Goal: Task Accomplishment & Management: Manage account settings

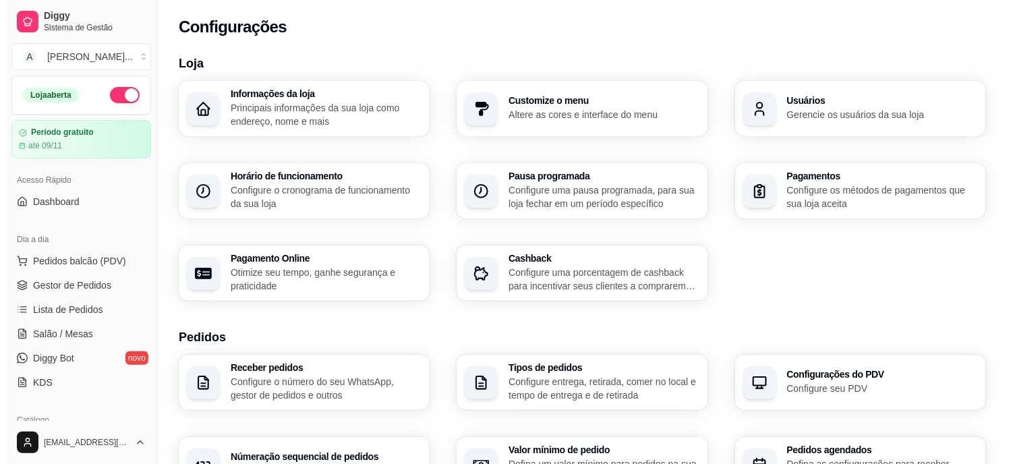
scroll to position [506, 0]
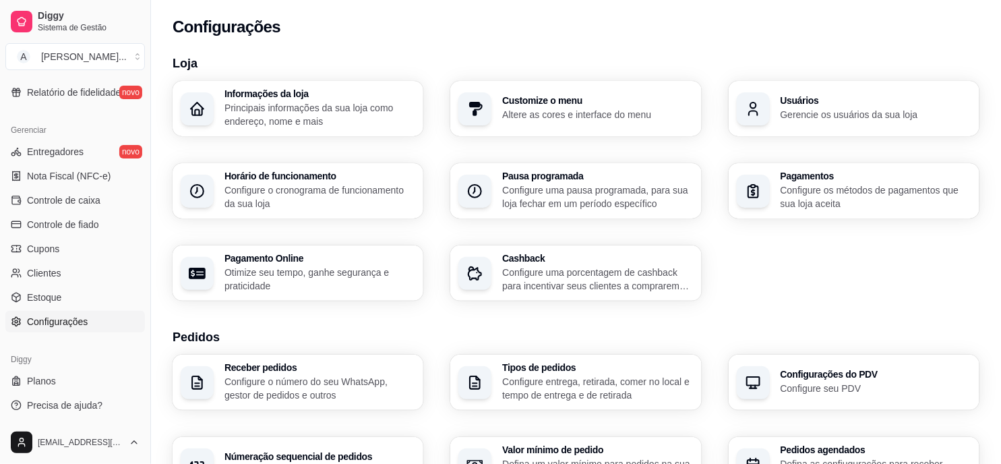
click at [310, 102] on p "Principais informações da sua loja como endereço, nome e mais" at bounding box center [320, 114] width 191 height 27
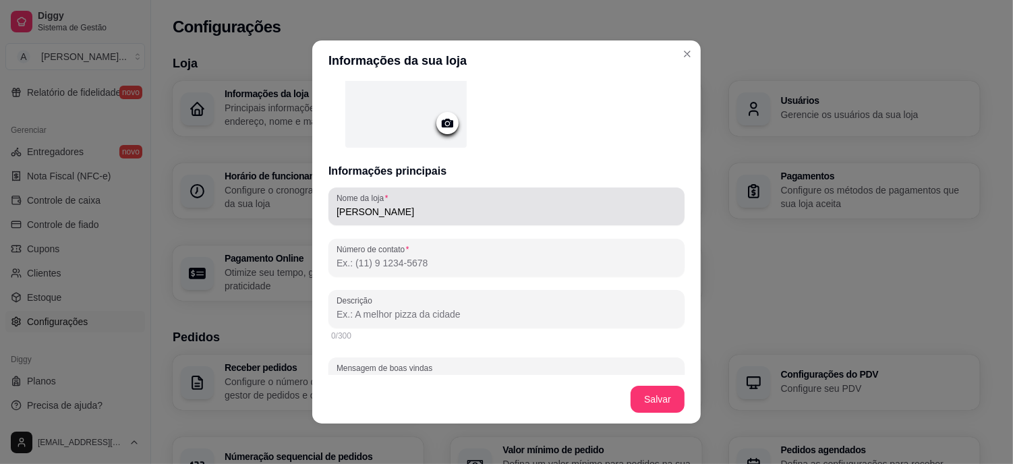
scroll to position [150, 0]
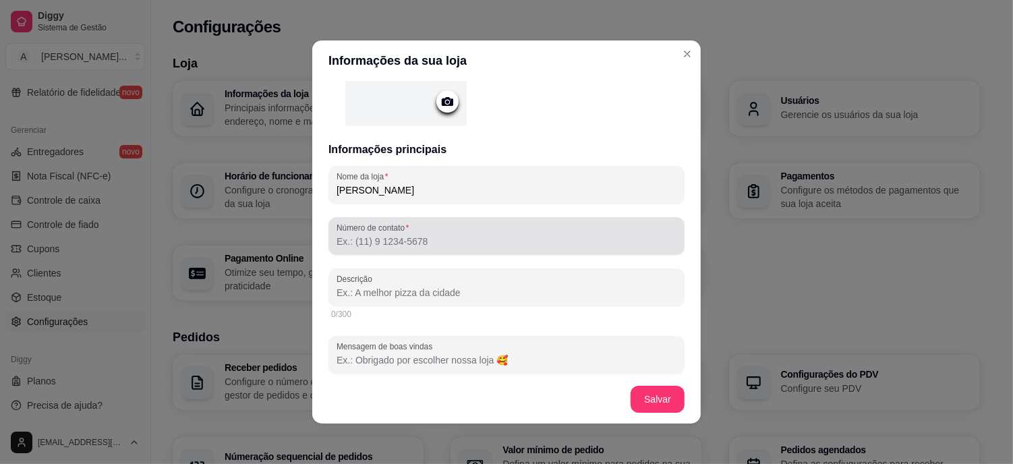
click at [437, 235] on input "Número de contato" at bounding box center [506, 241] width 340 height 13
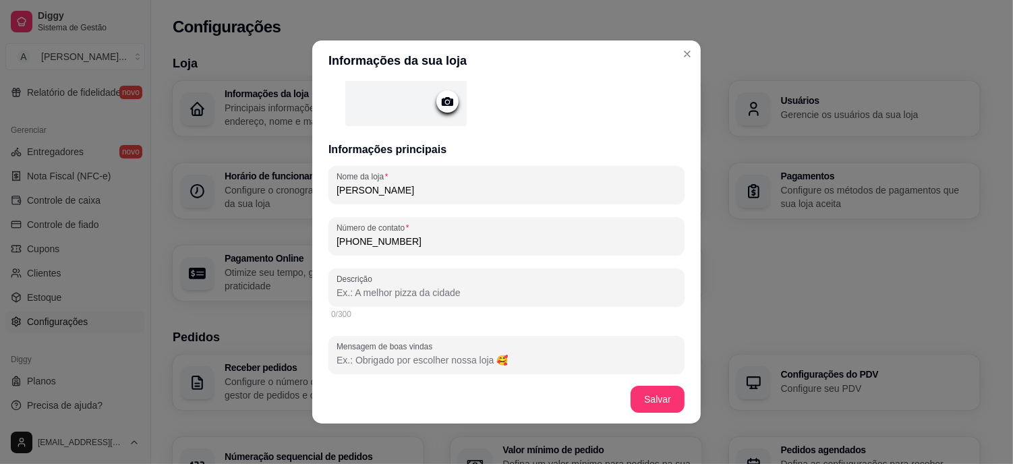
type input "[PHONE_NUMBER]"
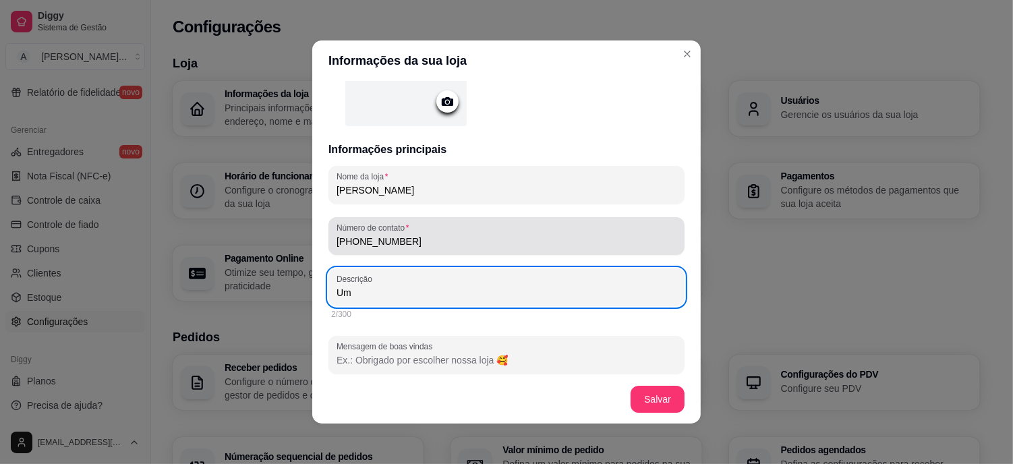
type input "U"
type input "A"
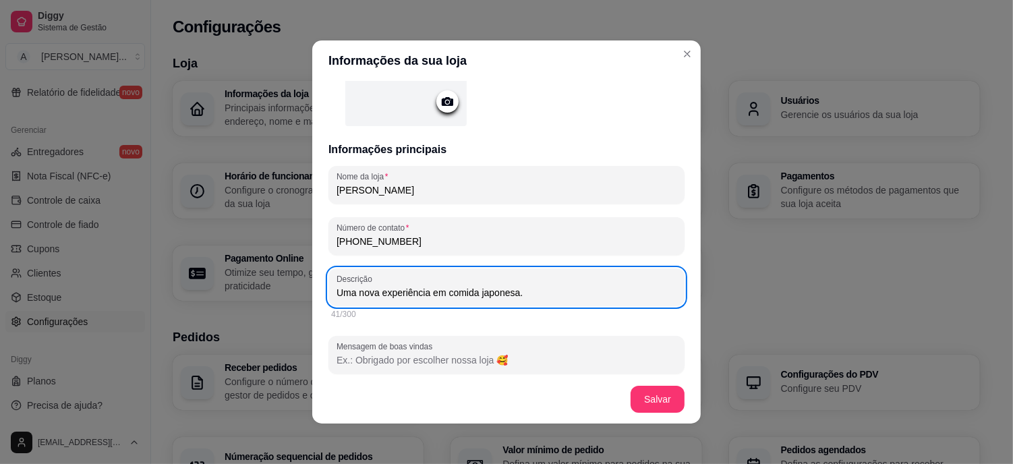
scroll to position [299, 0]
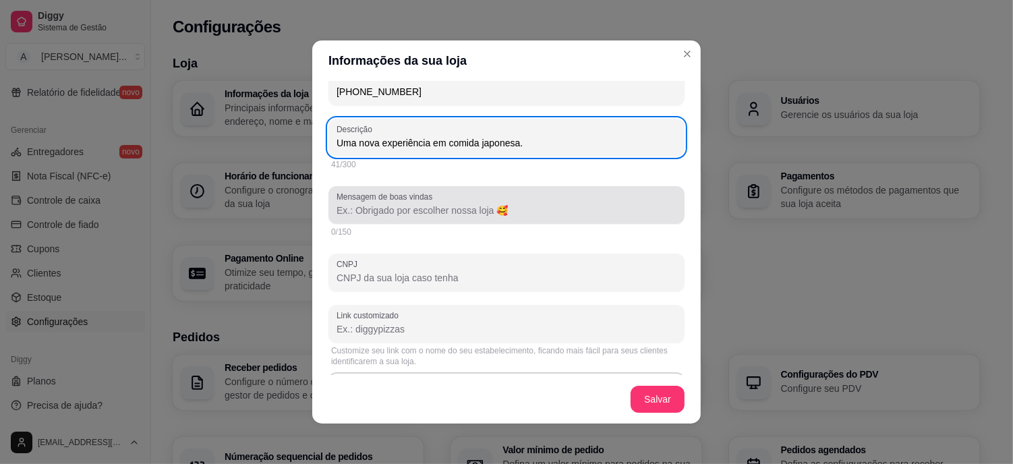
type input "Uma nova experiência em comida japonesa."
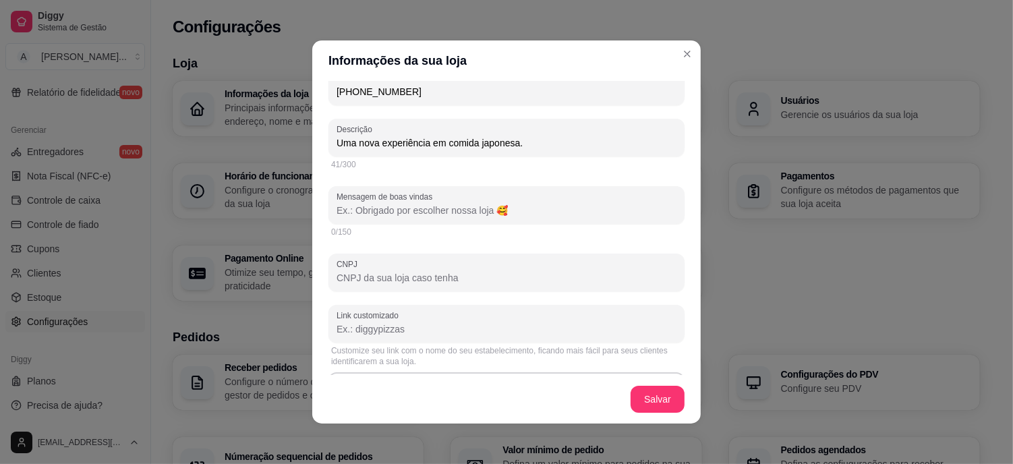
click at [386, 210] on input "Mensagem de boas vindas" at bounding box center [506, 210] width 340 height 13
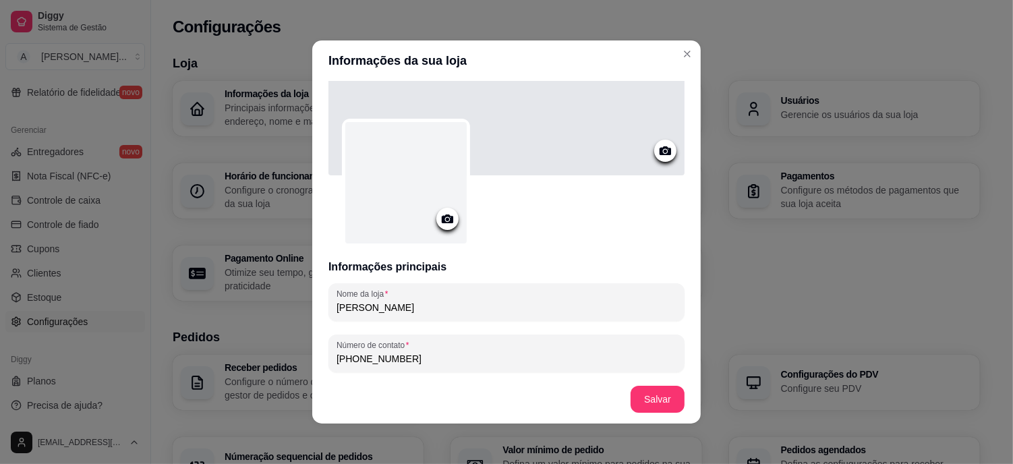
scroll to position [0, 0]
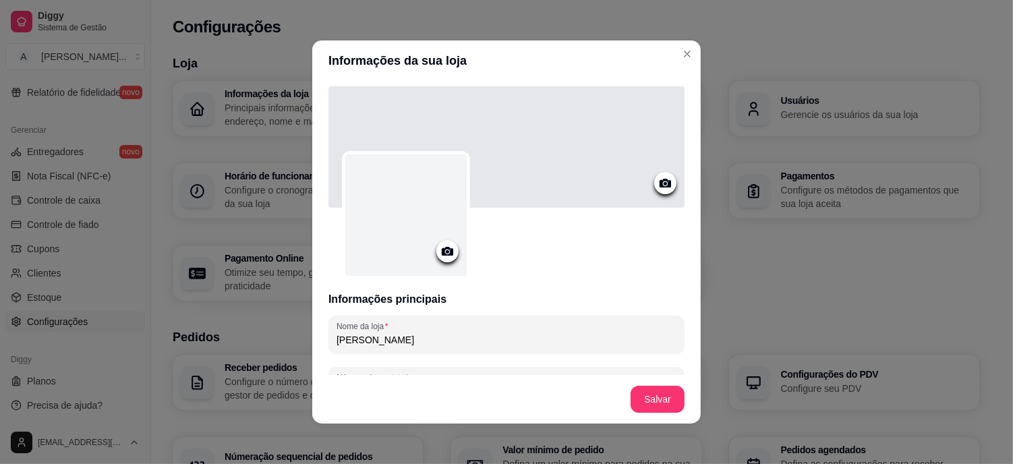
click at [443, 251] on icon at bounding box center [448, 251] width 16 height 16
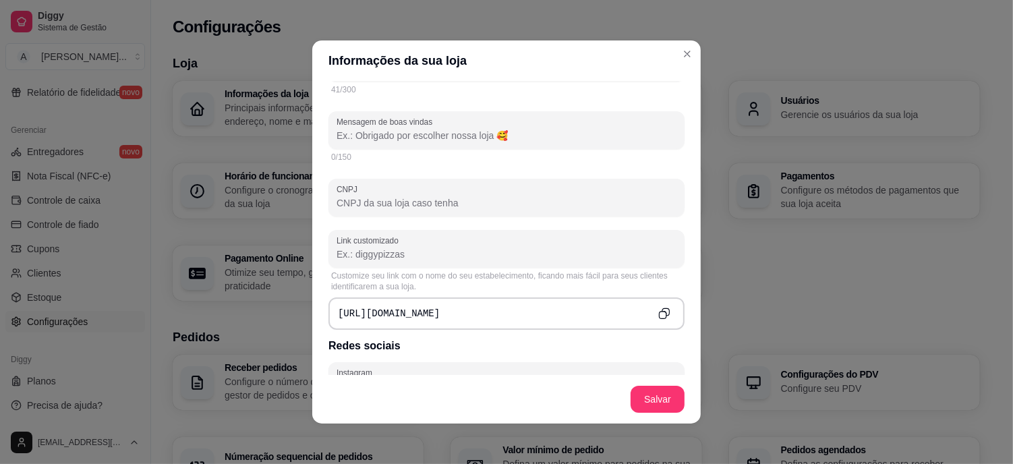
scroll to position [594, 0]
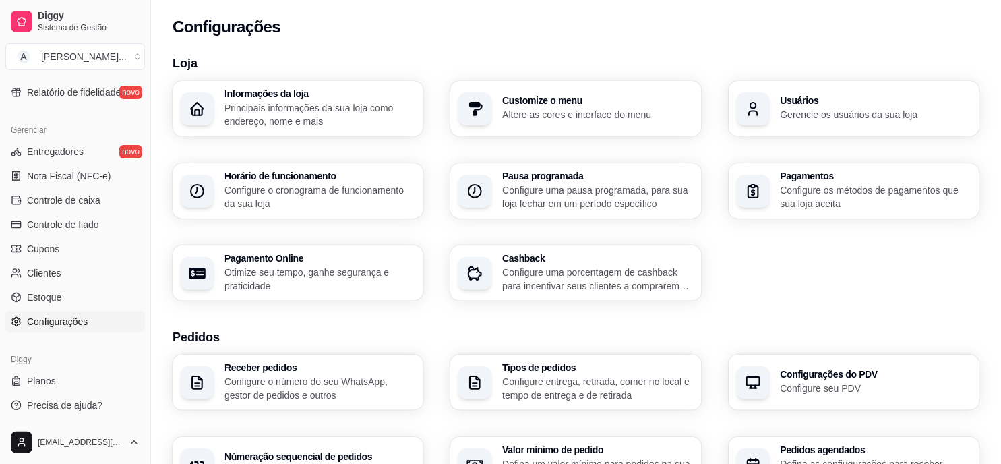
click at [565, 110] on p "Altere as cores e interface do menu" at bounding box center [597, 114] width 191 height 13
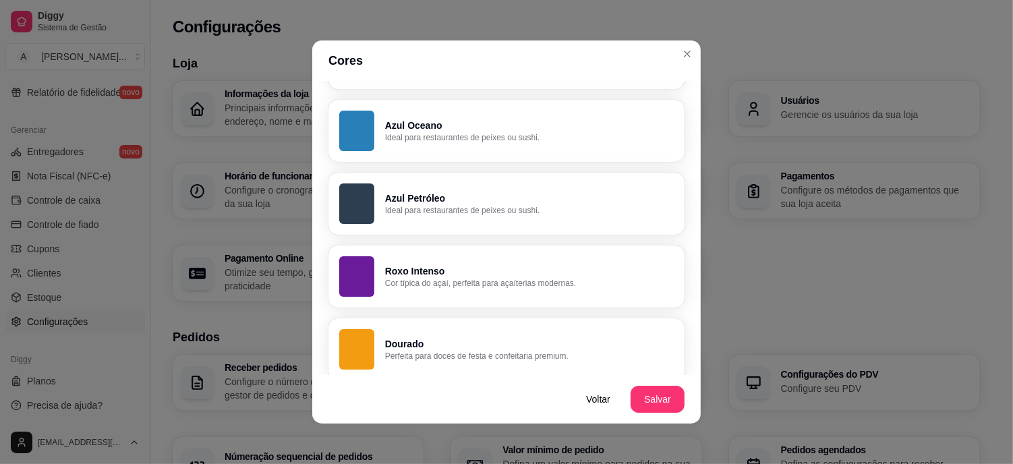
scroll to position [616, 0]
click at [449, 191] on p "Azul Petróleo" at bounding box center [529, 197] width 289 height 13
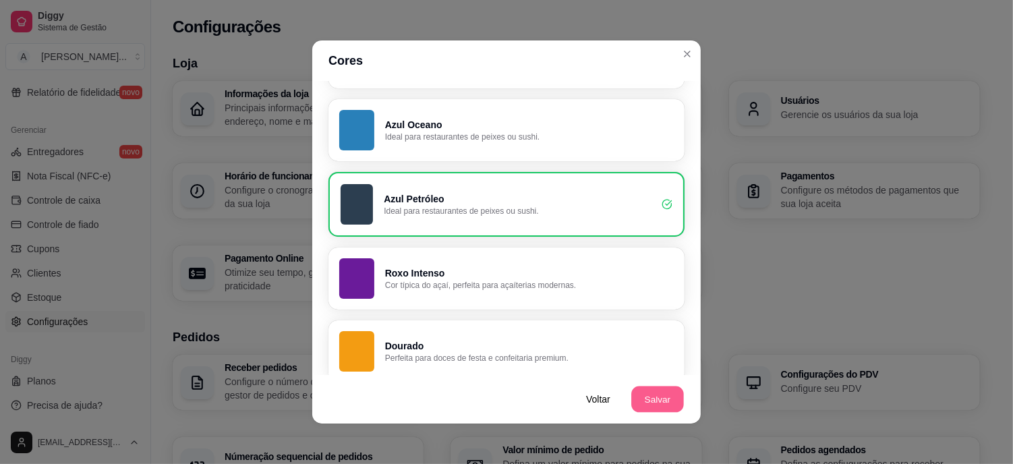
click at [642, 392] on button "Salvar" at bounding box center [657, 399] width 53 height 26
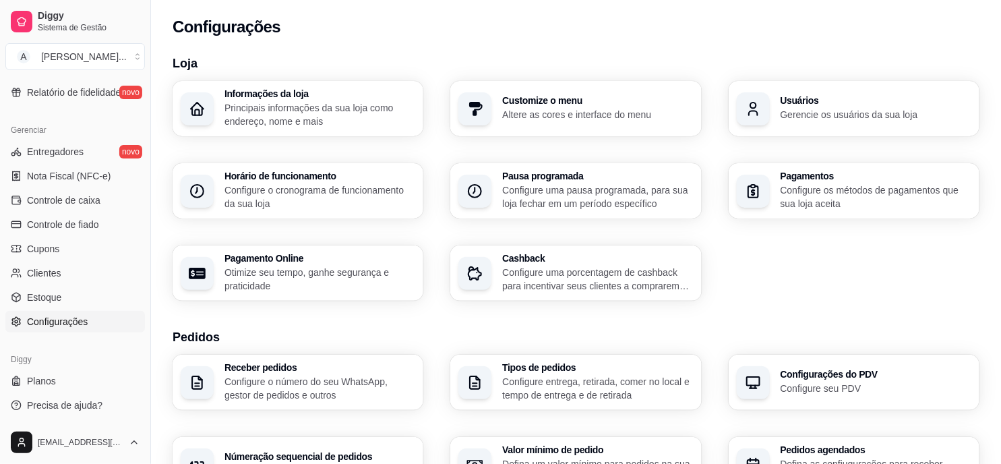
click at [826, 109] on p "Gerencie os usuários da sua loja" at bounding box center [876, 114] width 191 height 13
click at [325, 186] on p "Configure o cronograma de funcionamento da sua loja" at bounding box center [319, 196] width 185 height 26
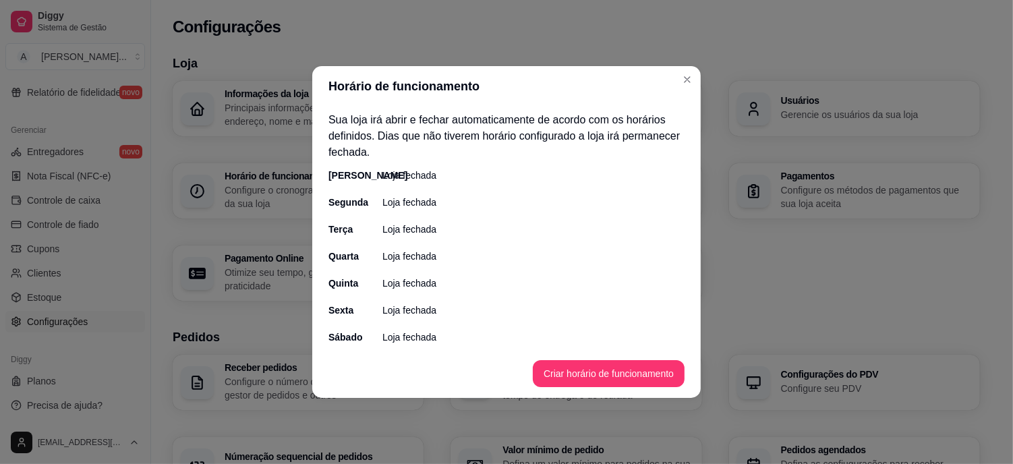
click at [415, 177] on p "Loja fechada" at bounding box center [409, 175] width 54 height 13
click at [423, 201] on p "Loja fechada" at bounding box center [409, 202] width 54 height 13
click at [601, 365] on button "Criar horário de funcionamento" at bounding box center [608, 374] width 147 height 26
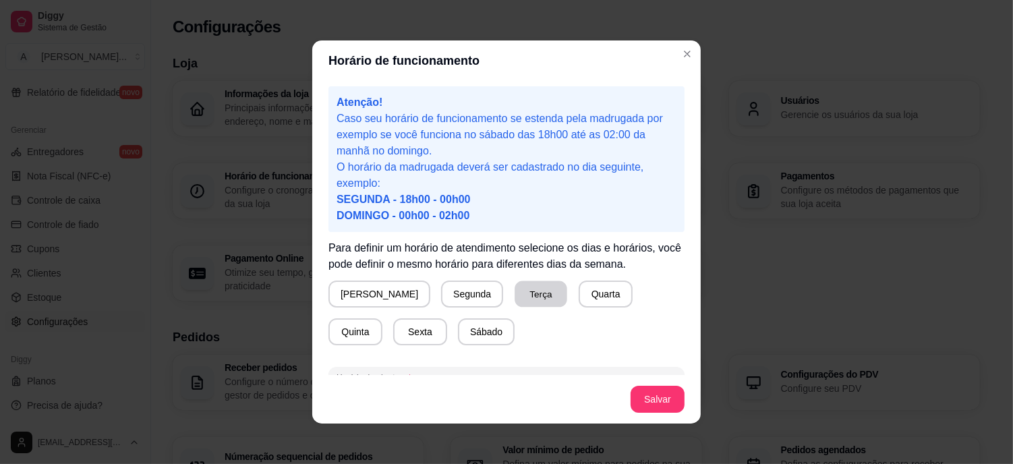
click at [514, 294] on button "Terça" at bounding box center [540, 294] width 53 height 26
click at [579, 295] on button "Quarta" at bounding box center [606, 293] width 54 height 27
click at [382, 319] on button "Quinta" at bounding box center [355, 332] width 53 height 26
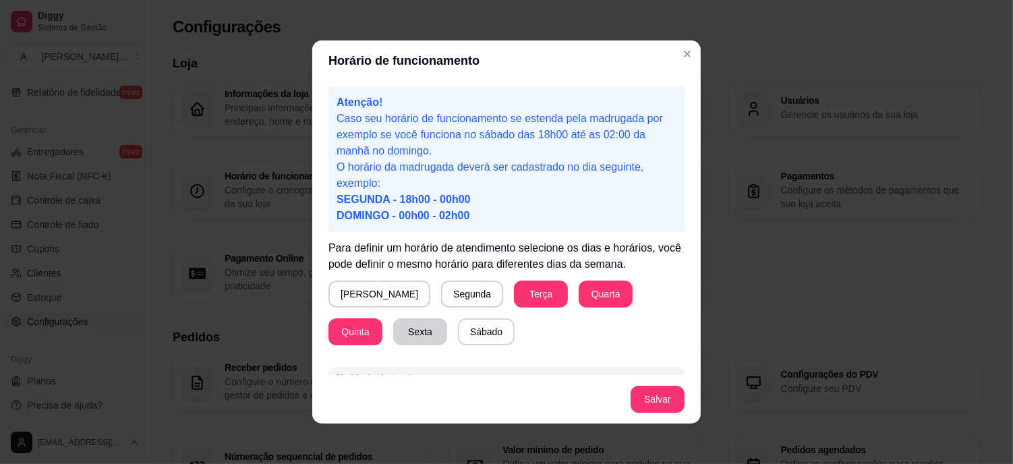
click at [393, 335] on button "Sexta" at bounding box center [420, 331] width 54 height 27
click at [458, 328] on button "Sábado" at bounding box center [486, 331] width 57 height 27
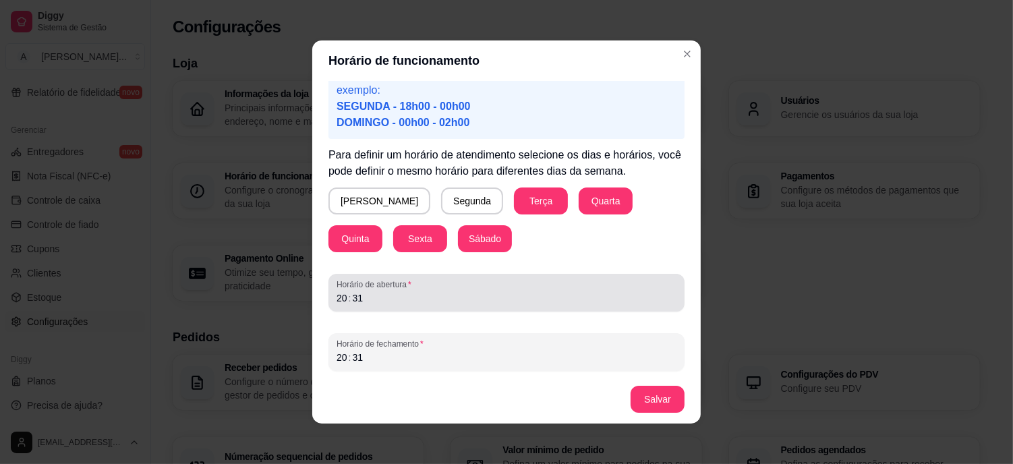
scroll to position [3, 0]
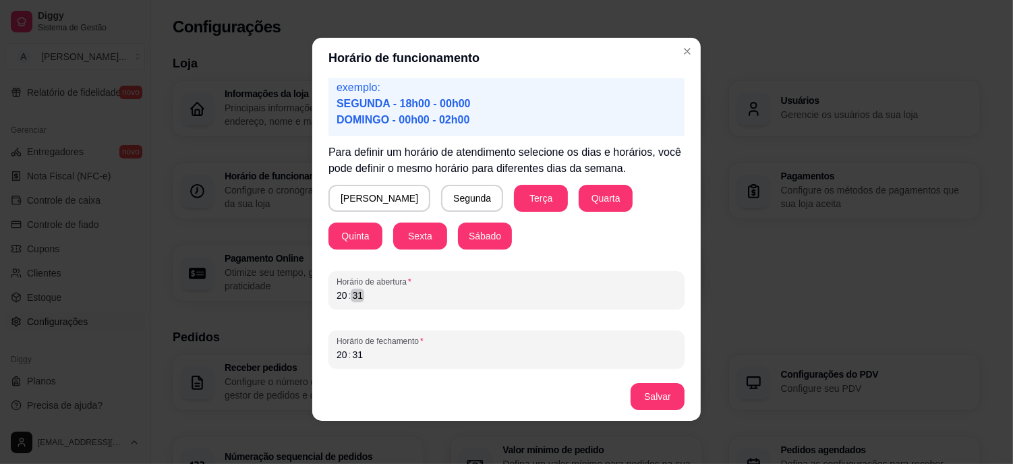
click at [402, 297] on div "20 : 31" at bounding box center [506, 295] width 340 height 16
click at [647, 401] on button "Salvar" at bounding box center [657, 396] width 54 height 27
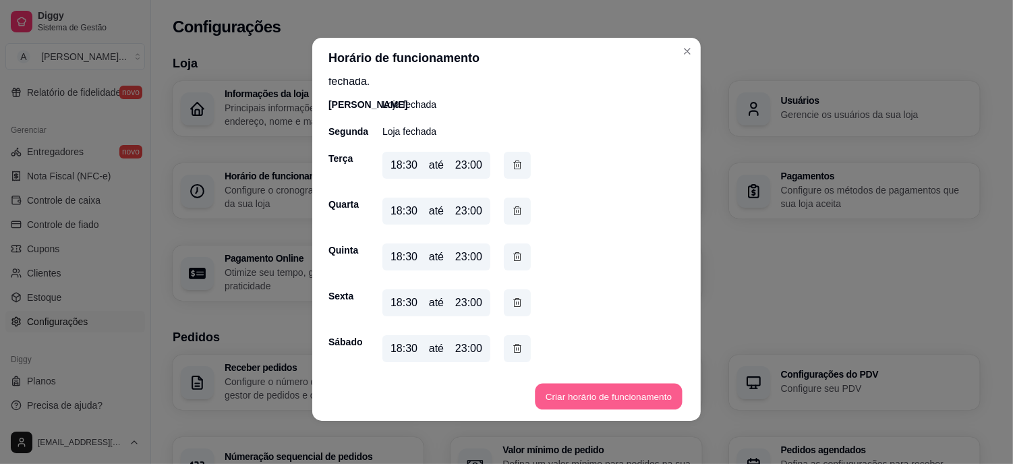
click at [630, 390] on button "Criar horário de funcionamento" at bounding box center [608, 397] width 147 height 26
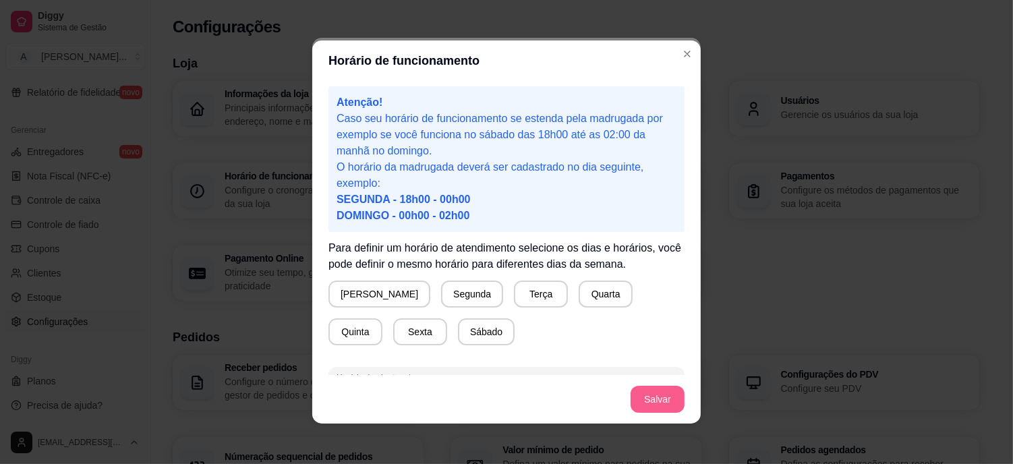
click at [654, 409] on button "Salvar" at bounding box center [657, 399] width 54 height 27
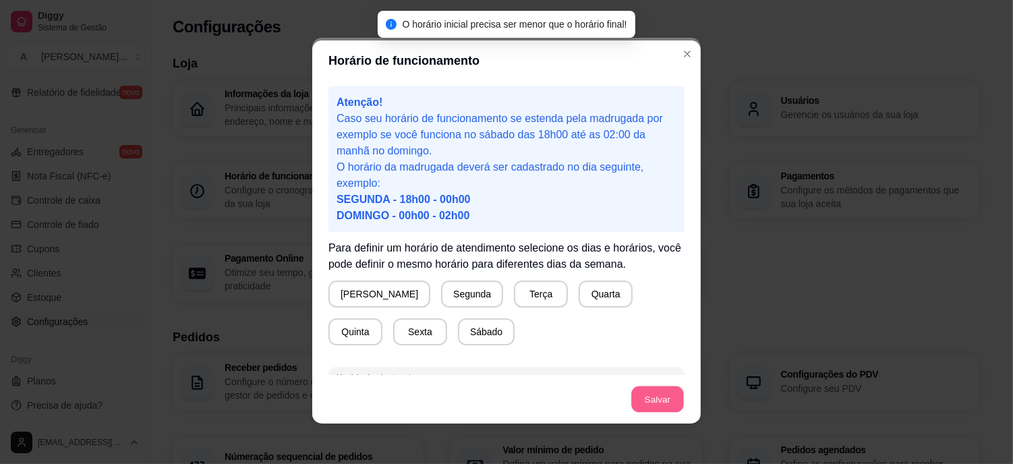
click at [661, 403] on button "Salvar" at bounding box center [657, 399] width 53 height 26
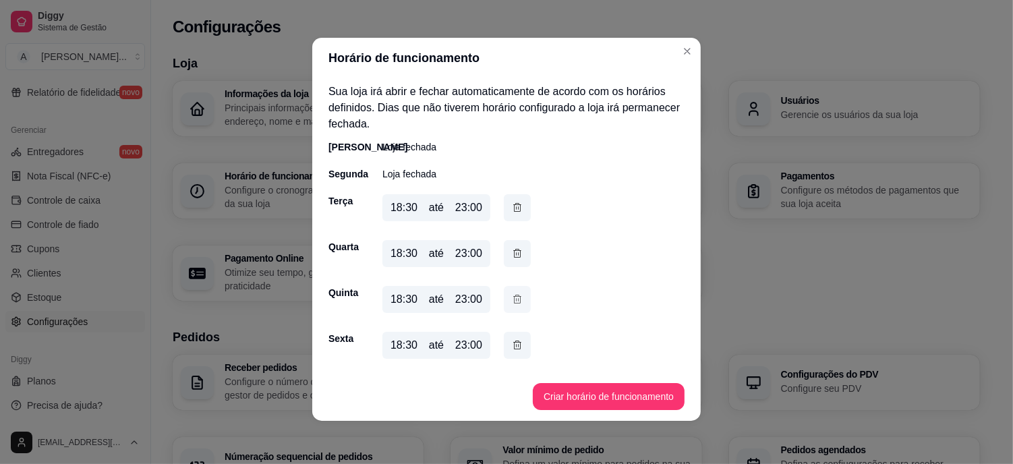
scroll to position [42, 0]
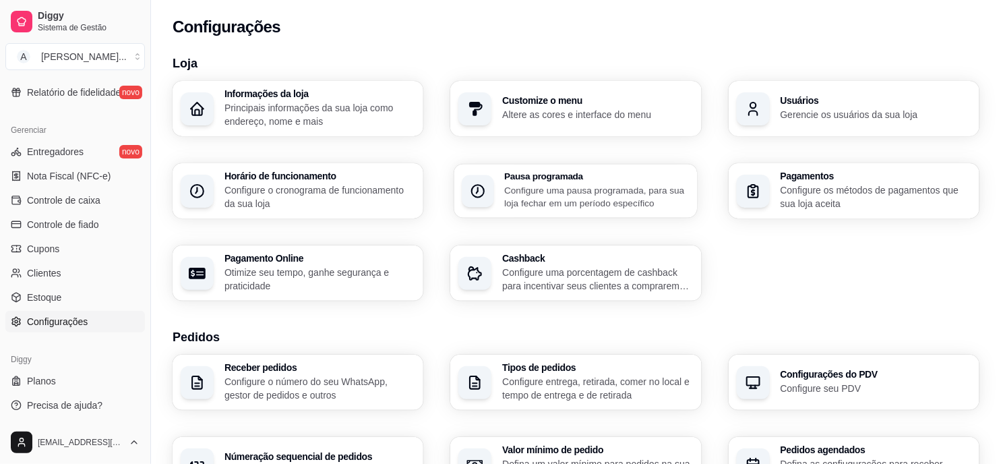
click at [576, 196] on p "Configure uma pausa programada, para sua loja fechar em um período específico" at bounding box center [597, 196] width 185 height 26
click at [829, 197] on p "Configure os métodos de pagamentos que sua loja aceita" at bounding box center [875, 196] width 185 height 26
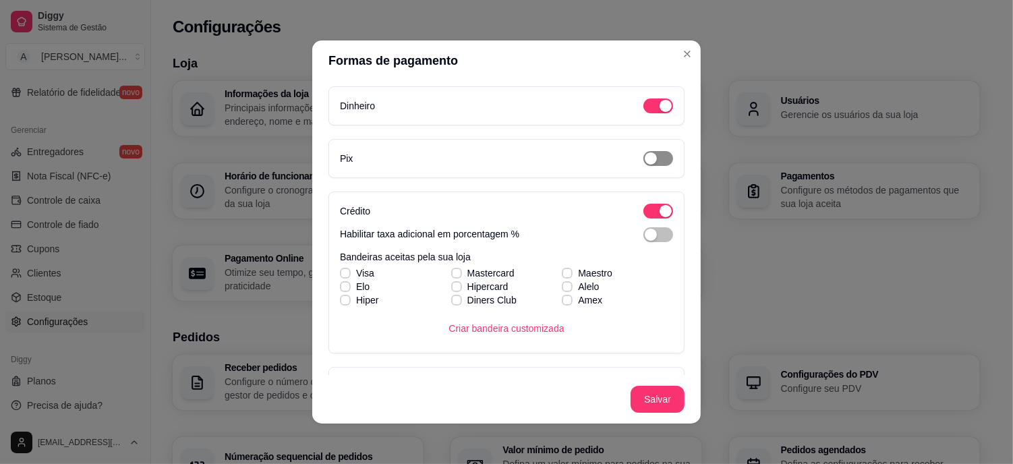
click at [645, 156] on div "button" at bounding box center [651, 158] width 12 height 12
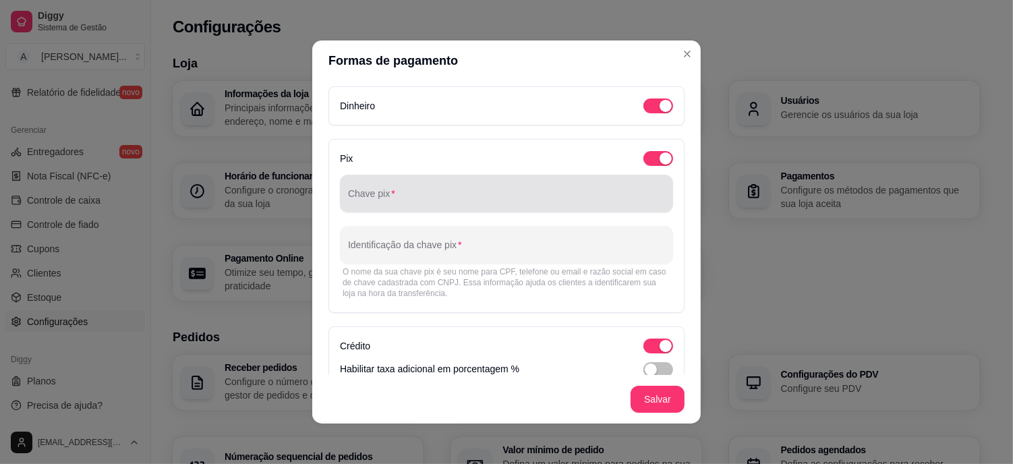
click at [445, 203] on input "Chave pix" at bounding box center [506, 198] width 317 height 13
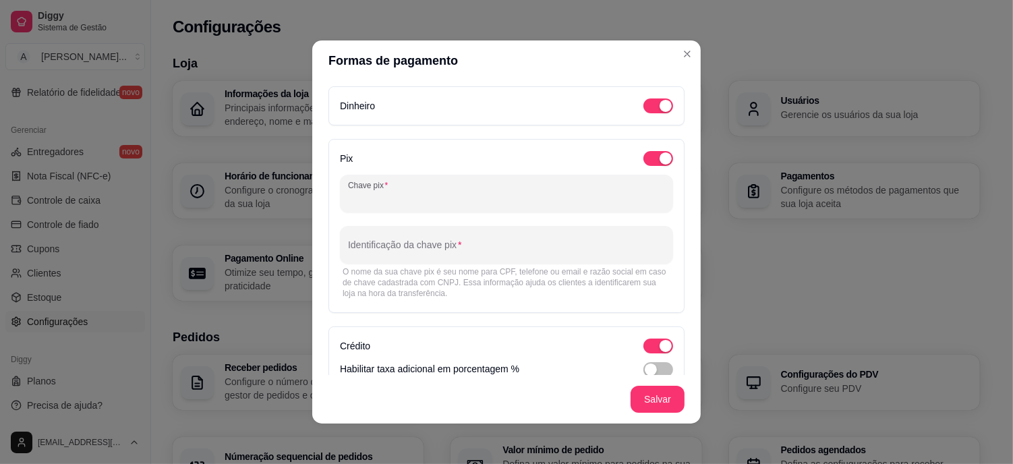
click at [411, 182] on div at bounding box center [506, 193] width 317 height 27
click at [386, 194] on input "Chave pix" at bounding box center [506, 198] width 317 height 13
click at [392, 194] on input "Chave pix" at bounding box center [506, 198] width 317 height 13
paste input "[EMAIL_ADDRESS][DOMAIN_NAME]"
type input "[EMAIL_ADDRESS][DOMAIN_NAME]"
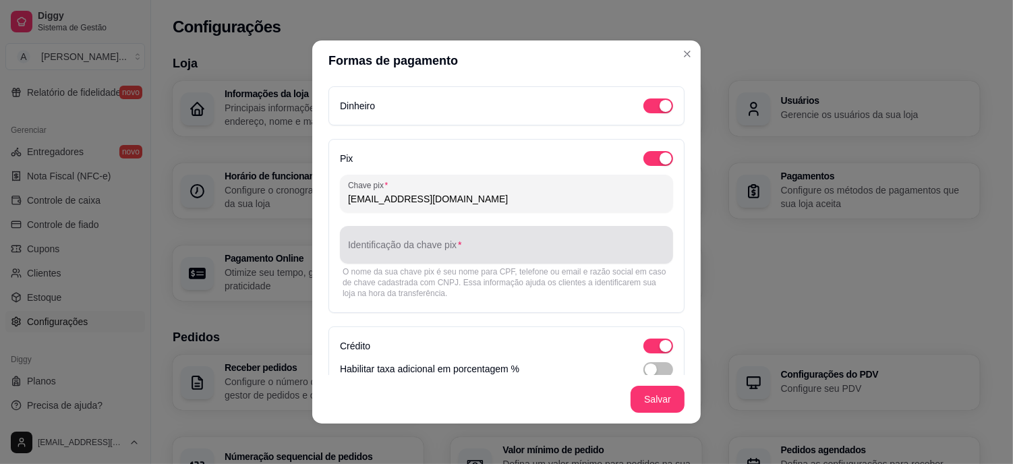
click at [433, 245] on input "Identificação da chave pix" at bounding box center [506, 249] width 317 height 13
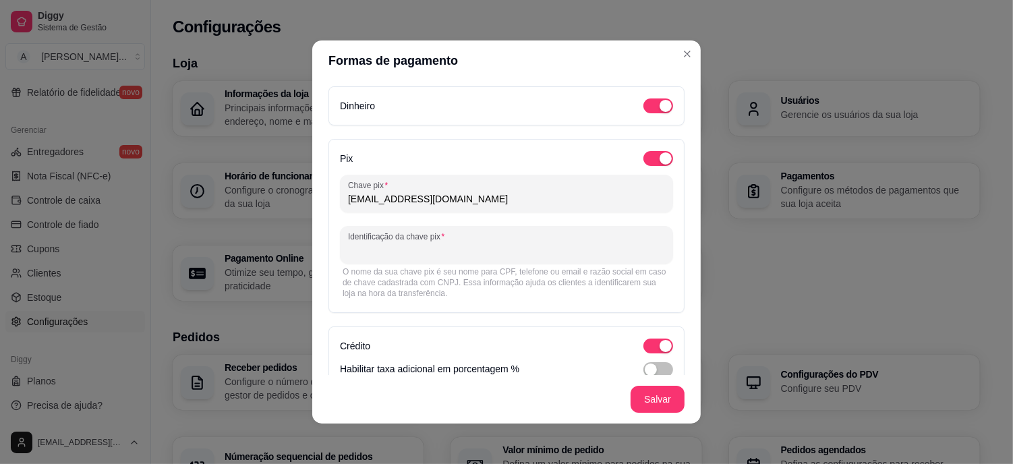
paste input "[EMAIL_ADDRESS][DOMAIN_NAME]"
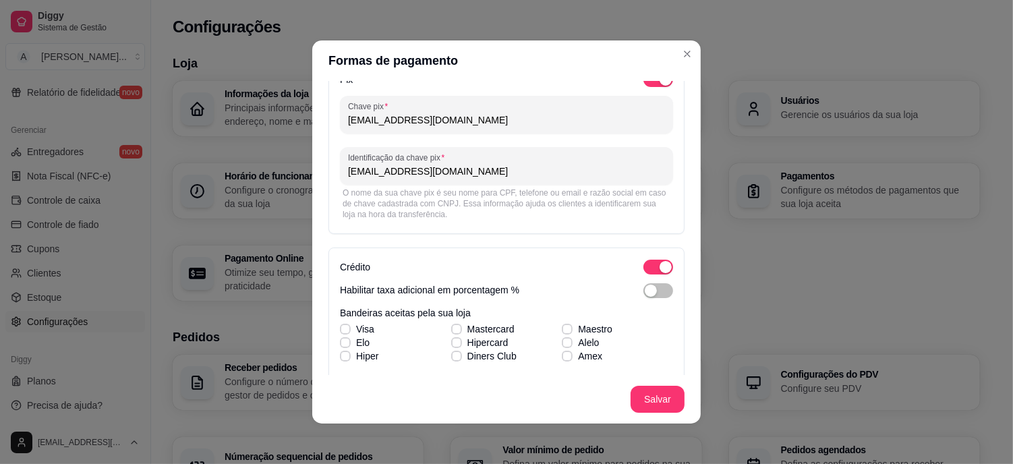
scroll to position [150, 0]
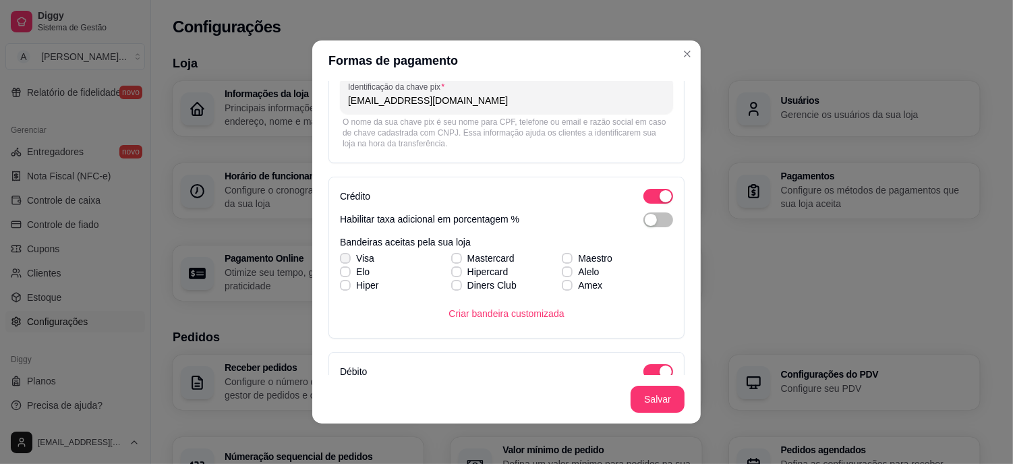
type input "[EMAIL_ADDRESS][DOMAIN_NAME]"
click at [340, 257] on span at bounding box center [345, 258] width 11 height 11
click at [339, 261] on input "Visa" at bounding box center [343, 265] width 9 height 9
checkbox input "true"
click at [452, 258] on icon at bounding box center [456, 258] width 8 height 5
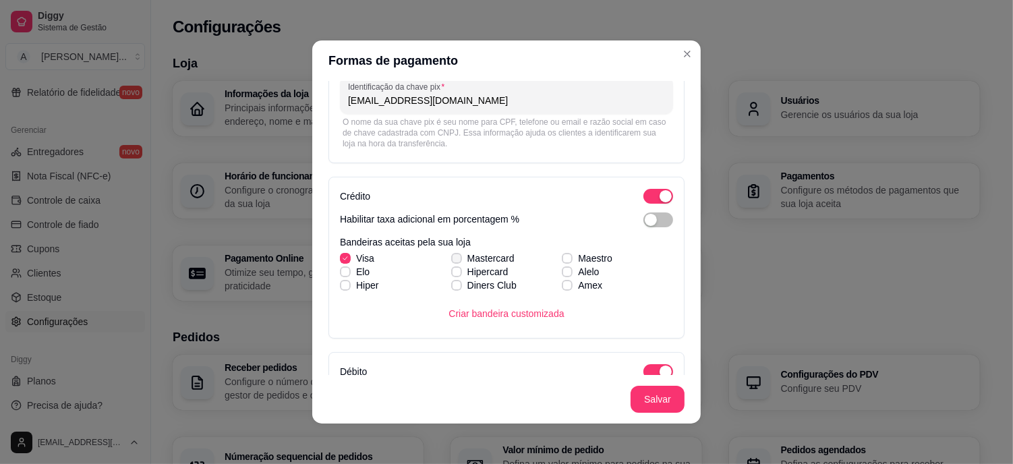
click at [450, 261] on input "Mastercard" at bounding box center [454, 265] width 9 height 9
checkbox input "true"
click at [557, 260] on div "Visa Mastercard Maestro [PERSON_NAME] Alelo Hiper Diners Club Amex" at bounding box center [506, 272] width 333 height 40
click at [554, 259] on div "Visa Mastercard Maestro [PERSON_NAME] Alelo Hiper Diners Club Amex" at bounding box center [506, 272] width 333 height 40
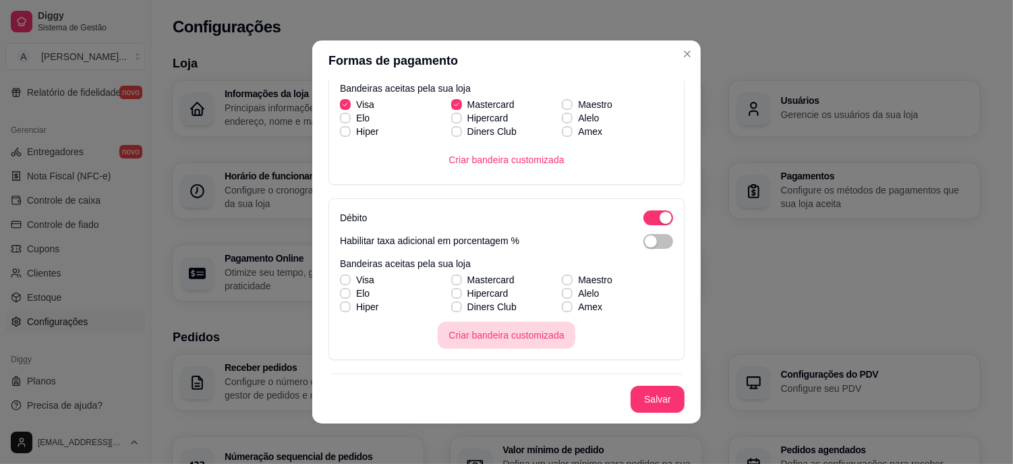
scroll to position [225, 0]
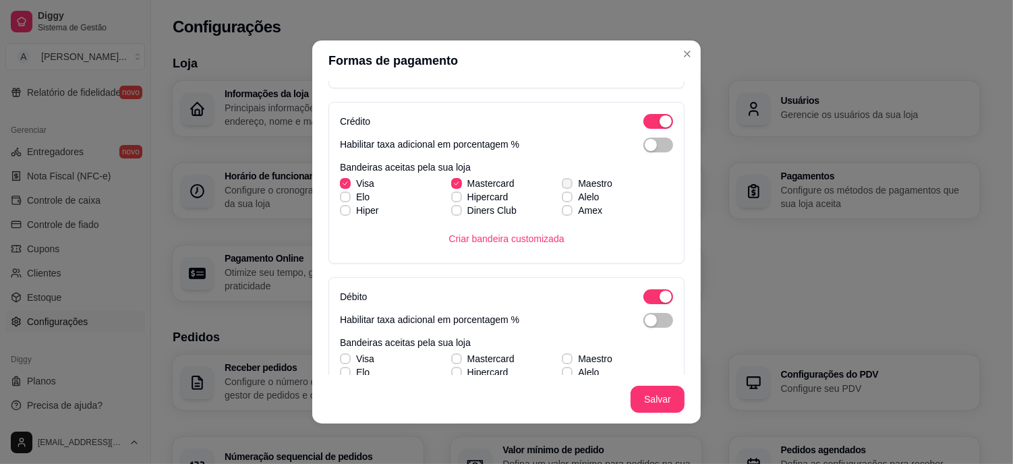
click at [563, 182] on icon at bounding box center [567, 183] width 8 height 5
click at [561, 186] on input "Maestro" at bounding box center [565, 190] width 9 height 9
checkbox input "true"
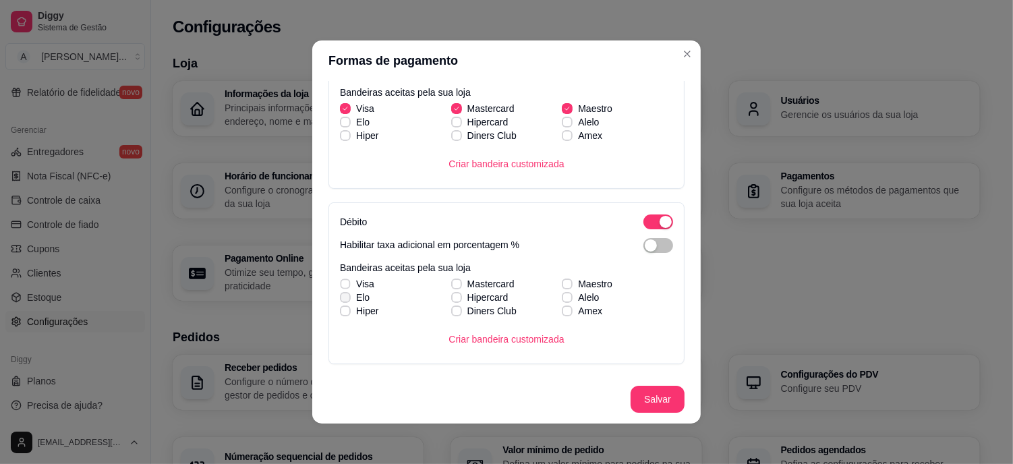
click at [341, 285] on div "Visa Mastercard Maestro [PERSON_NAME] Alelo Hiper Diners Club Amex" at bounding box center [506, 297] width 333 height 40
click at [341, 119] on icon at bounding box center [344, 121] width 7 height 5
click at [341, 125] on input "Elo" at bounding box center [343, 129] width 9 height 9
checkbox input "true"
click at [340, 293] on span at bounding box center [345, 297] width 11 height 11
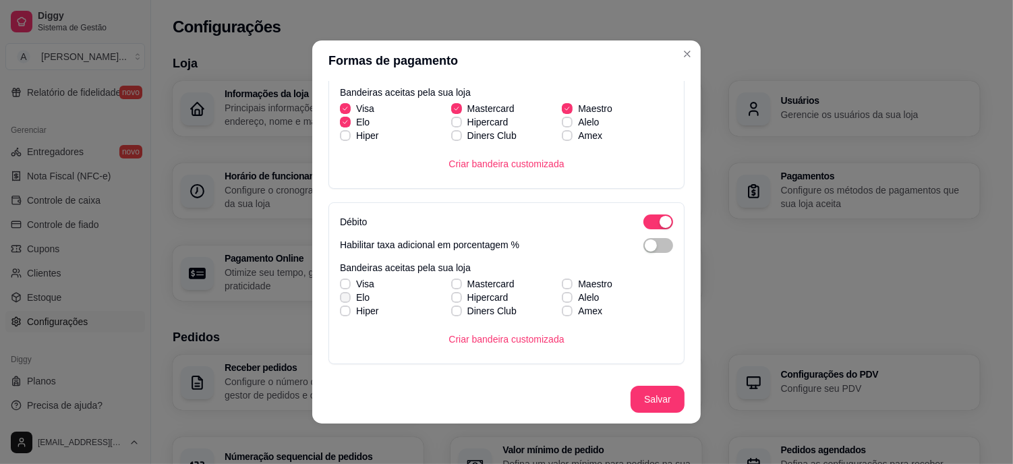
click at [339, 300] on input "Elo" at bounding box center [343, 304] width 9 height 9
checkbox input "true"
click at [342, 278] on label "Visa" at bounding box center [356, 284] width 45 height 24
click at [342, 287] on input "Visa" at bounding box center [343, 291] width 9 height 9
checkbox input "true"
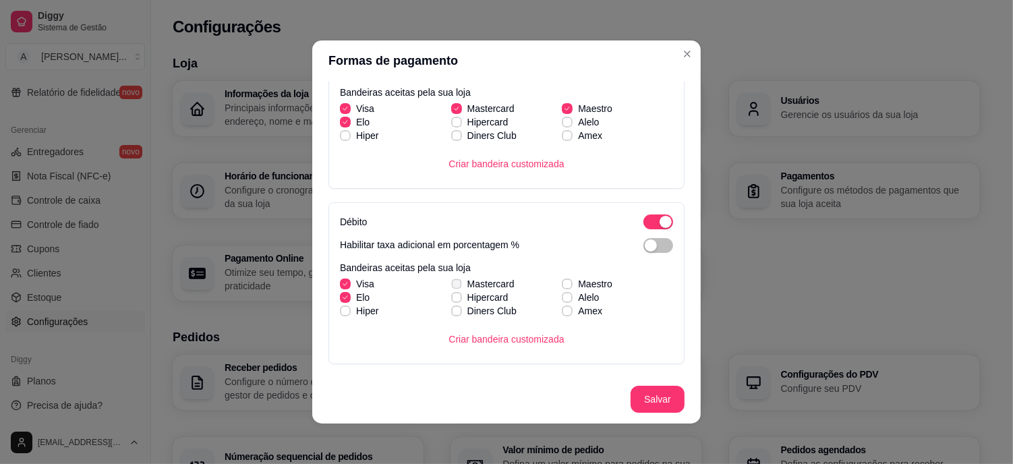
click at [450, 279] on label "Mastercard" at bounding box center [483, 284] width 74 height 24
click at [450, 287] on input "Mastercard" at bounding box center [454, 291] width 9 height 9
checkbox input "true"
click at [563, 285] on label "Alelo" at bounding box center [580, 297] width 48 height 24
click at [563, 300] on input "Alelo" at bounding box center [565, 304] width 9 height 9
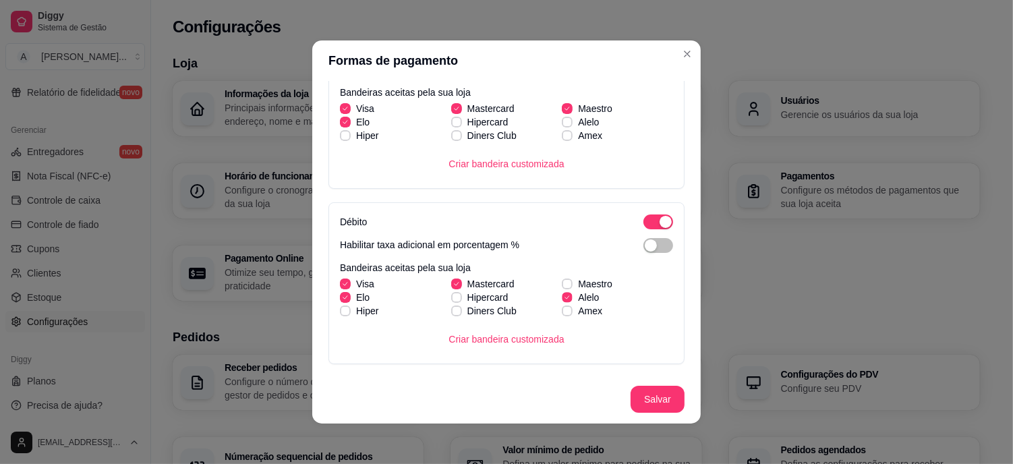
click at [578, 293] on span "Alelo" at bounding box center [588, 297] width 21 height 13
click at [564, 300] on input "Alelo" at bounding box center [565, 304] width 9 height 9
checkbox input "false"
click at [563, 282] on icon at bounding box center [567, 283] width 8 height 5
click at [561, 287] on input "Maestro" at bounding box center [565, 291] width 9 height 9
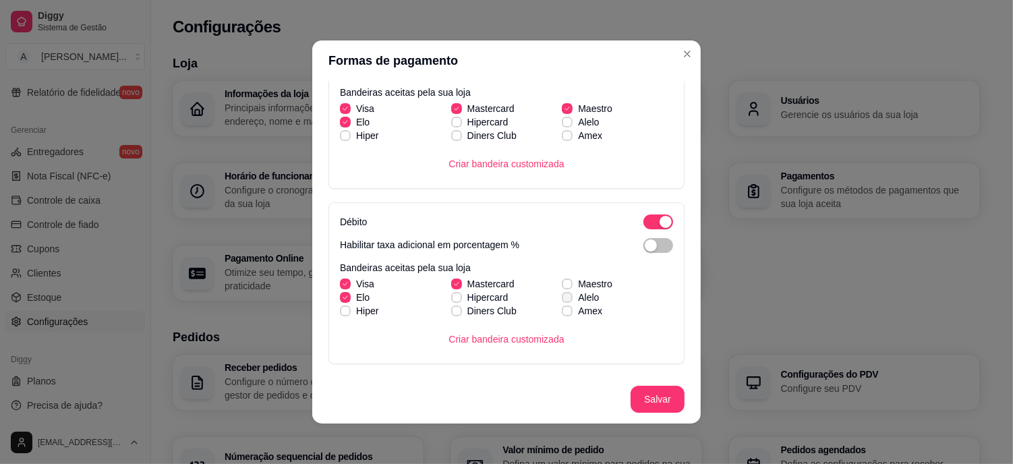
checkbox input "true"
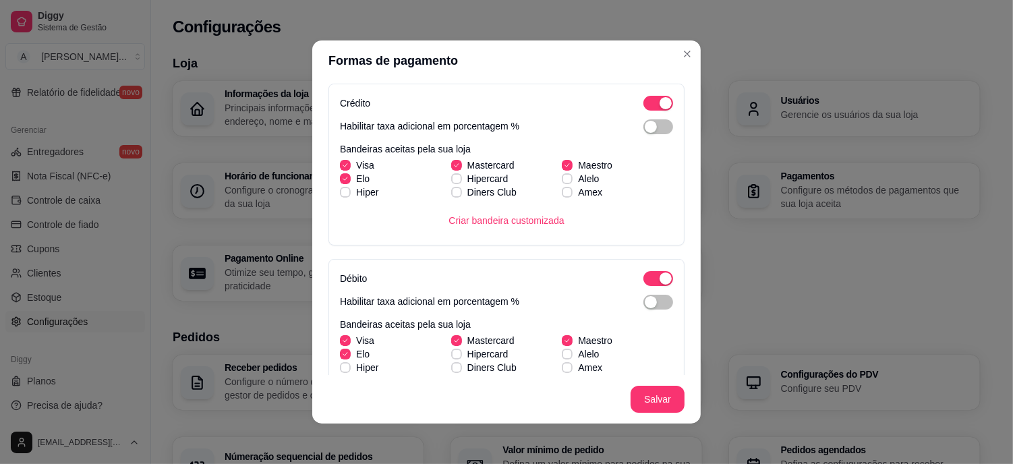
scroll to position [399, 0]
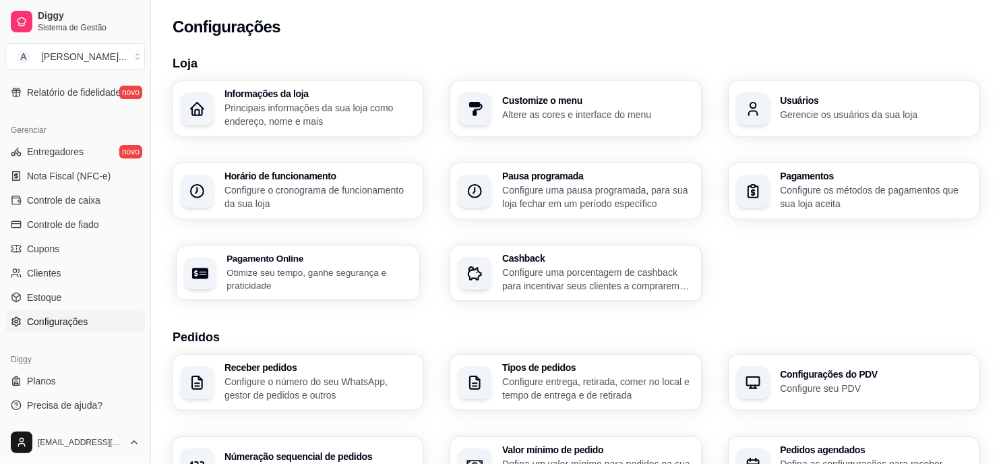
click at [282, 261] on h3 "Pagamento Online" at bounding box center [319, 258] width 185 height 9
select select "4.98"
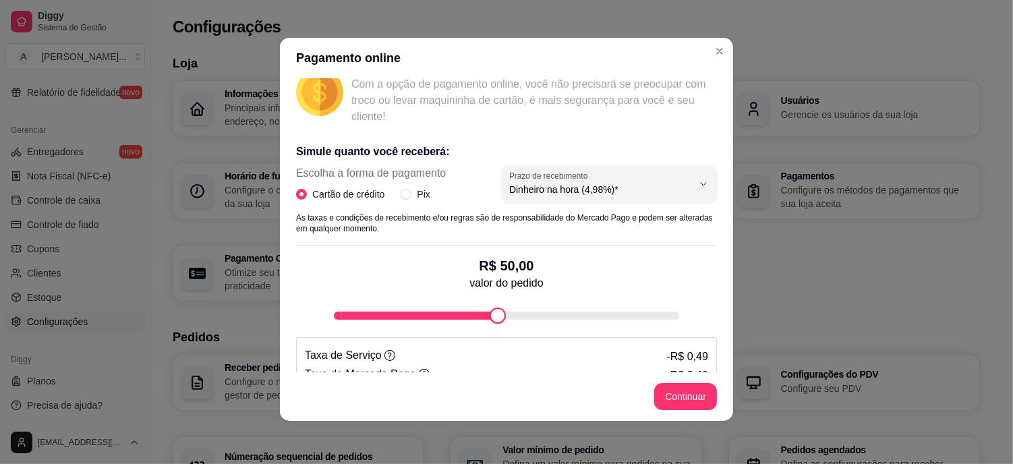
scroll to position [225, 0]
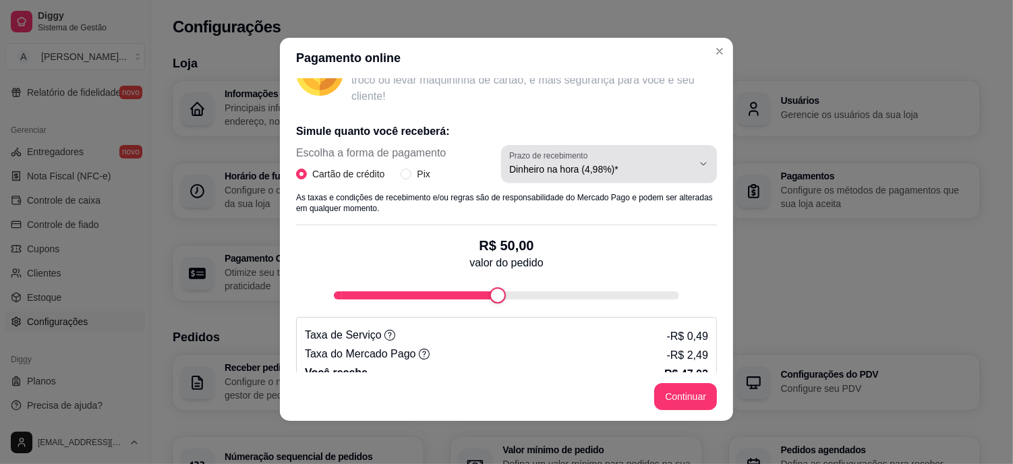
click at [698, 162] on icon "button" at bounding box center [703, 163] width 11 height 11
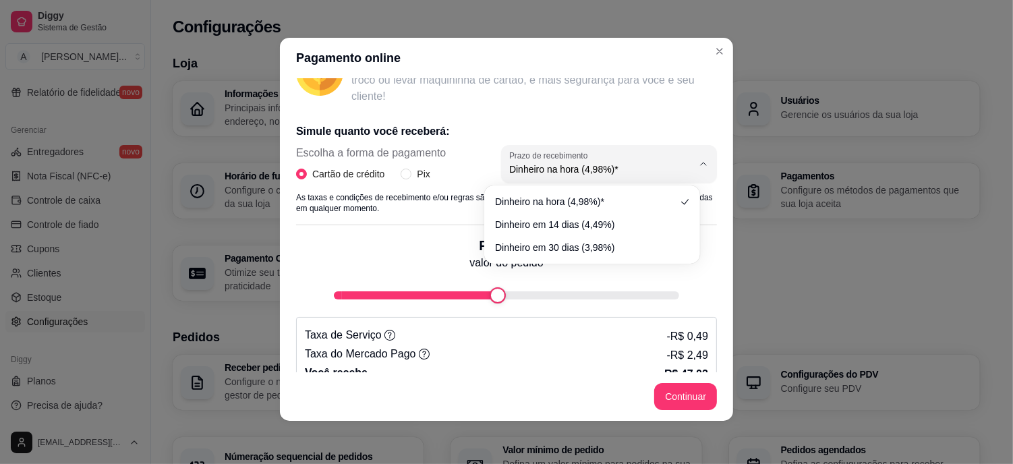
click at [844, 62] on div "Pagamento online Receba na hora em sua conta do Mercado Pago! Agora você poderá…" at bounding box center [506, 232] width 1013 height 464
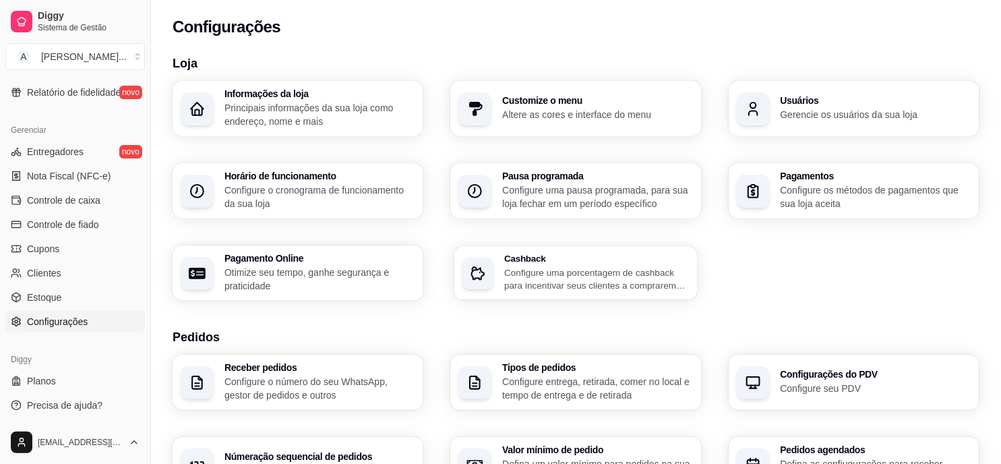
click at [577, 265] on div "Cashback Configure uma porcentagem de cashback para incentivar seus clientes a …" at bounding box center [597, 273] width 185 height 38
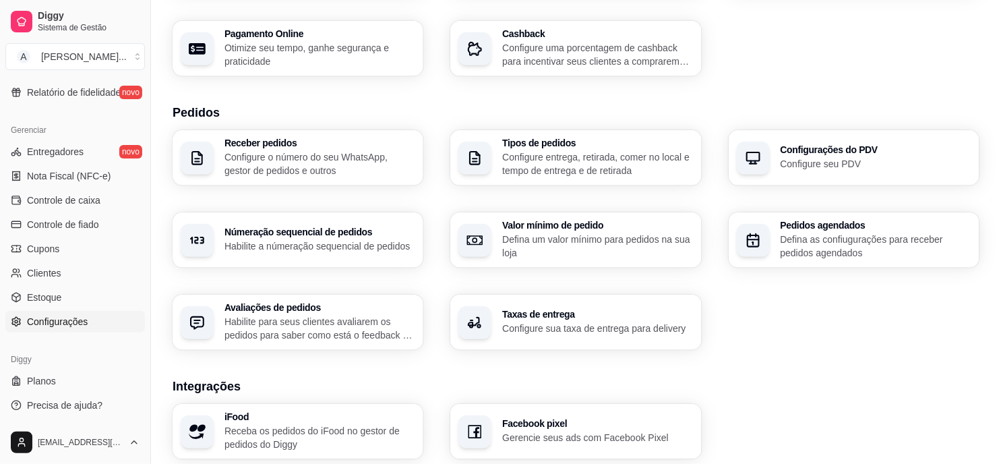
click at [308, 157] on p "Configure o número do seu WhatsApp, gestor de pedidos e outros" at bounding box center [320, 163] width 191 height 27
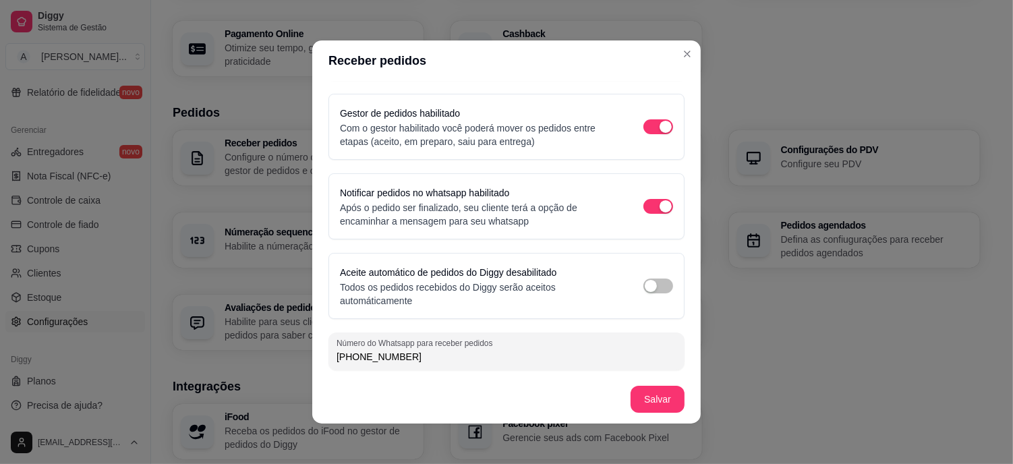
scroll to position [3, 0]
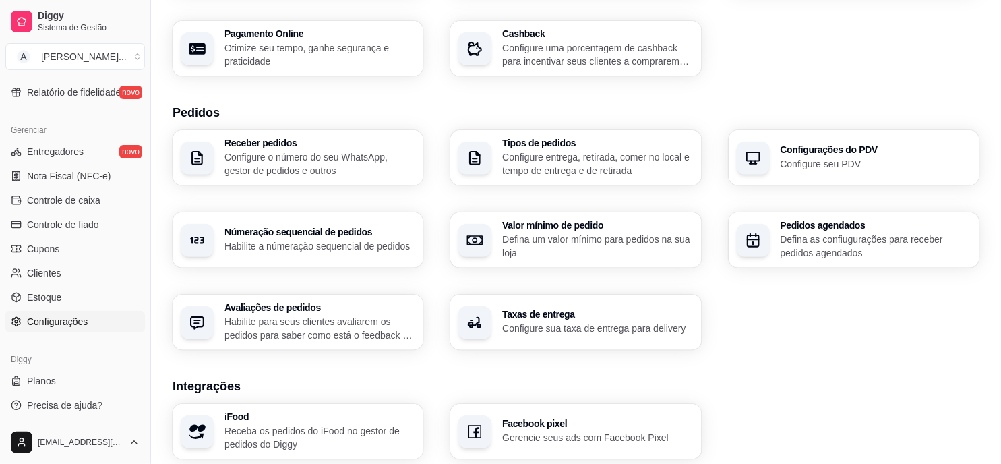
click at [608, 151] on p "Configure entrega, retirada, comer no local e tempo de entrega e de retirada" at bounding box center [597, 163] width 191 height 27
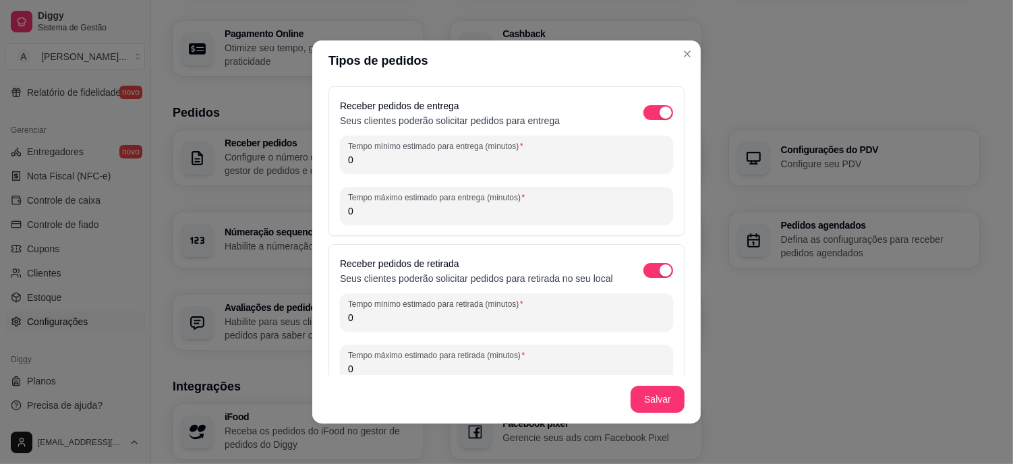
click at [400, 160] on input "0" at bounding box center [506, 159] width 317 height 13
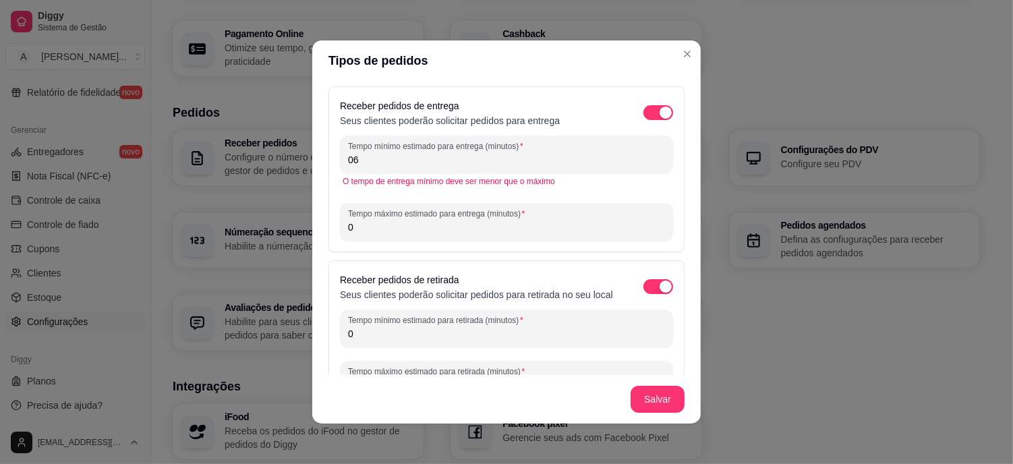
type input "0"
type input "6"
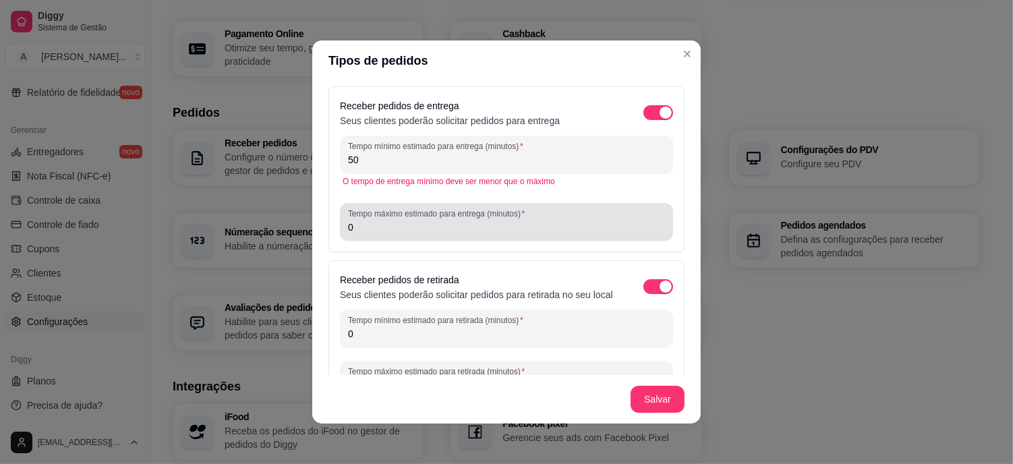
type input "50"
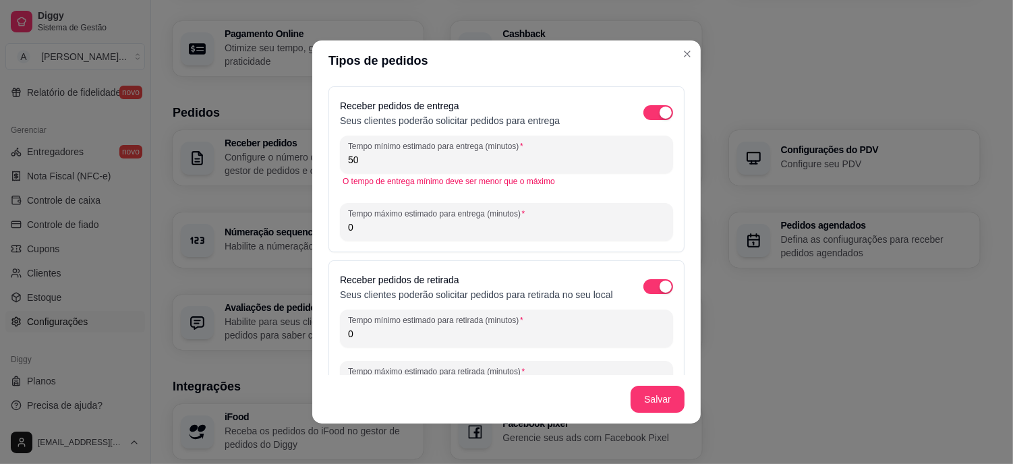
click at [372, 233] on input "0" at bounding box center [506, 226] width 317 height 13
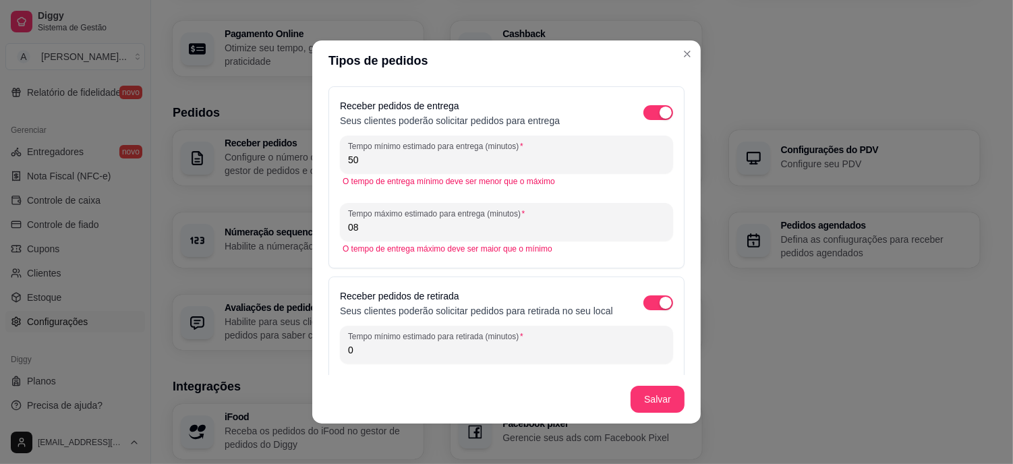
type input "0"
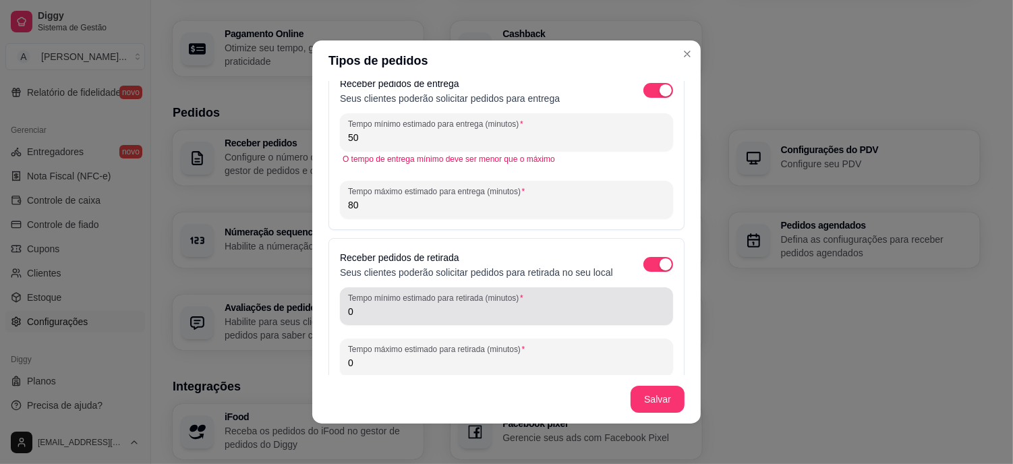
scroll to position [0, 0]
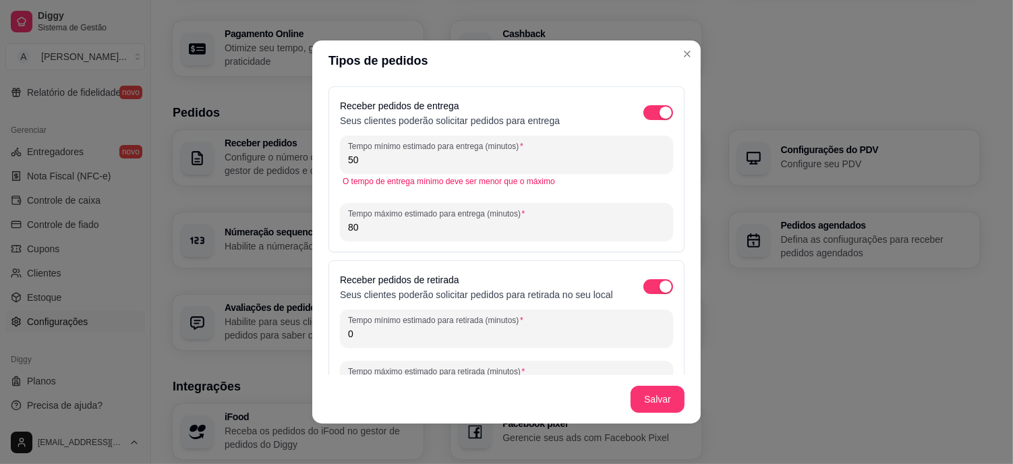
type input "80"
click at [421, 247] on div "Receber pedidos de entrega Seus clientes poderão solicitar pedidos para entrega…" at bounding box center [506, 169] width 356 height 166
click at [415, 225] on input "80" at bounding box center [506, 226] width 317 height 13
click at [390, 190] on div "Tempo mínimo estimado para entrega (minutos) 50 O tempo de entrega mínimo deve …" at bounding box center [506, 188] width 333 height 105
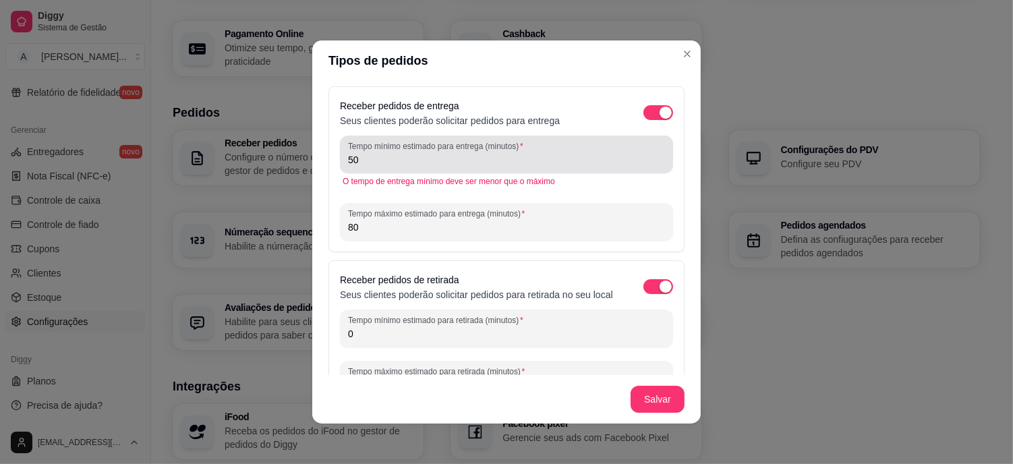
click at [353, 166] on input "50" at bounding box center [506, 159] width 317 height 13
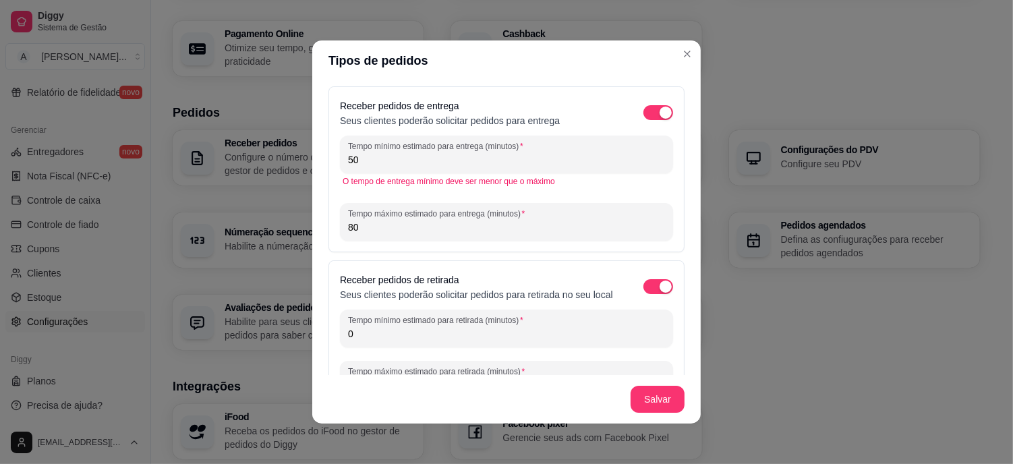
click at [557, 180] on div "O tempo de entrega mínimo deve ser menor que o máximo" at bounding box center [507, 181] width 328 height 11
click at [433, 158] on input "50" at bounding box center [506, 159] width 317 height 13
type input "5"
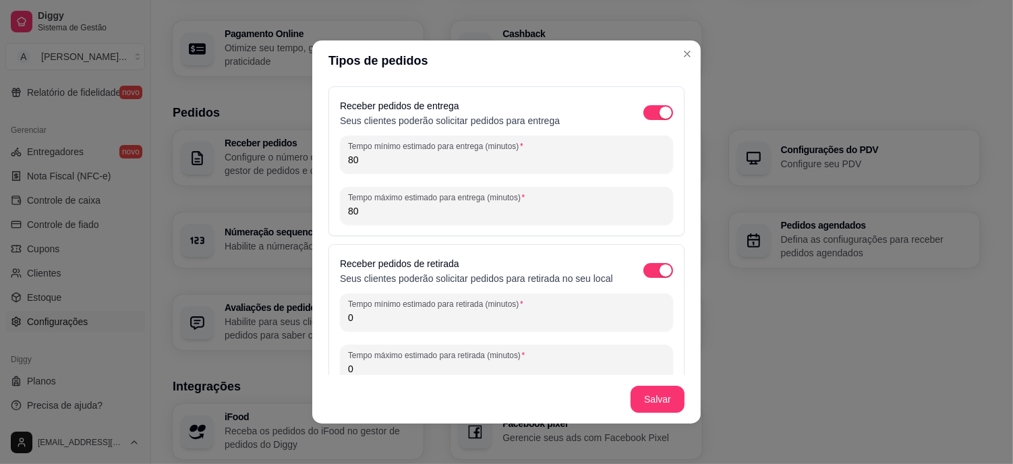
type input "8"
type input "50"
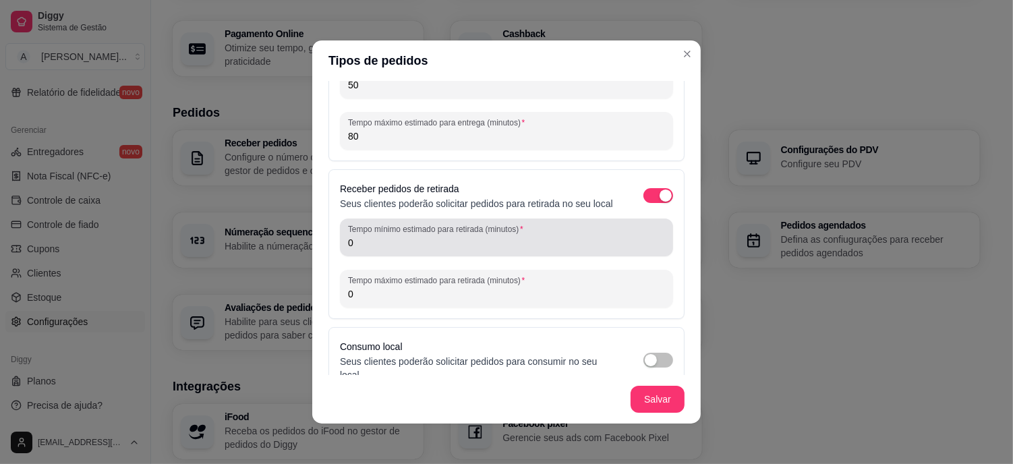
click at [401, 249] on input "0" at bounding box center [506, 242] width 317 height 13
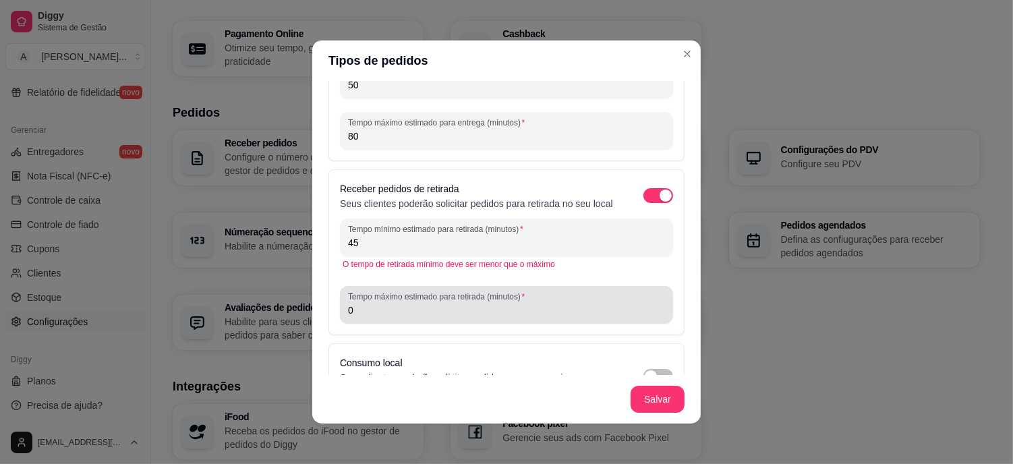
type input "45"
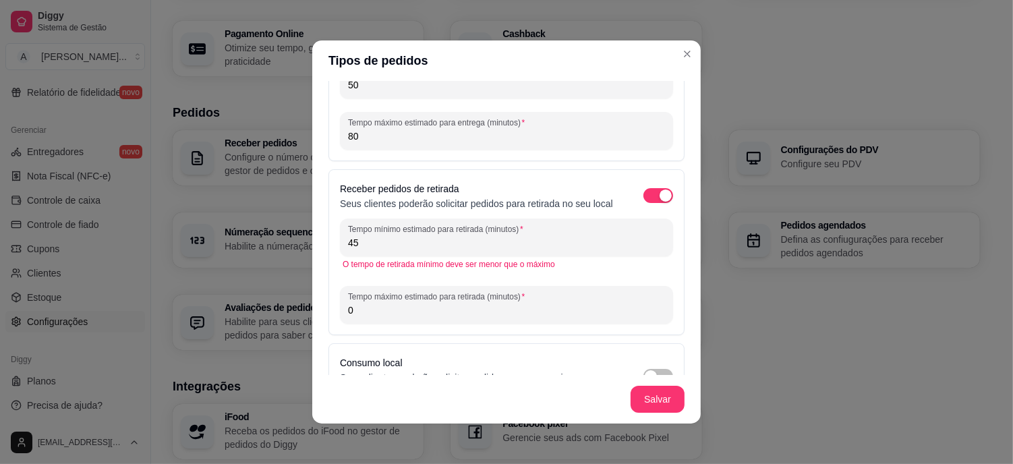
click at [372, 317] on input "0" at bounding box center [506, 309] width 317 height 13
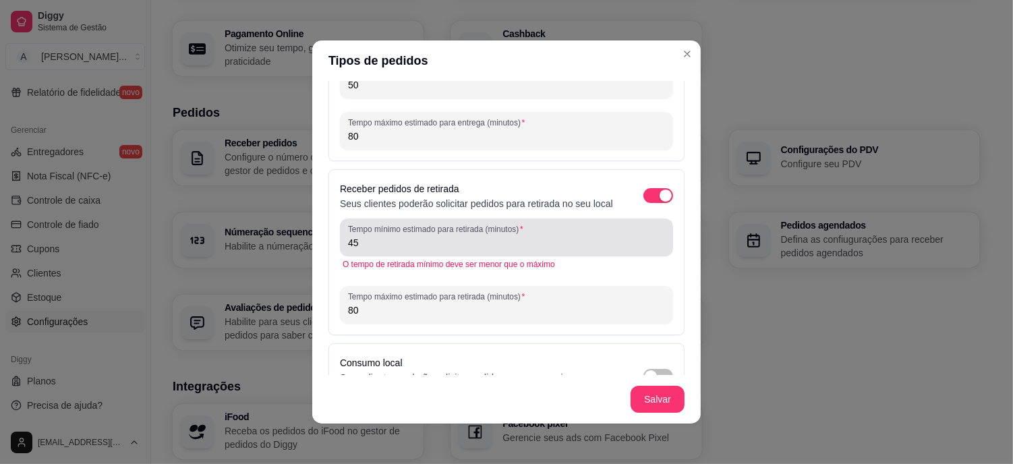
type input "80"
click at [372, 249] on input "45" at bounding box center [506, 242] width 317 height 13
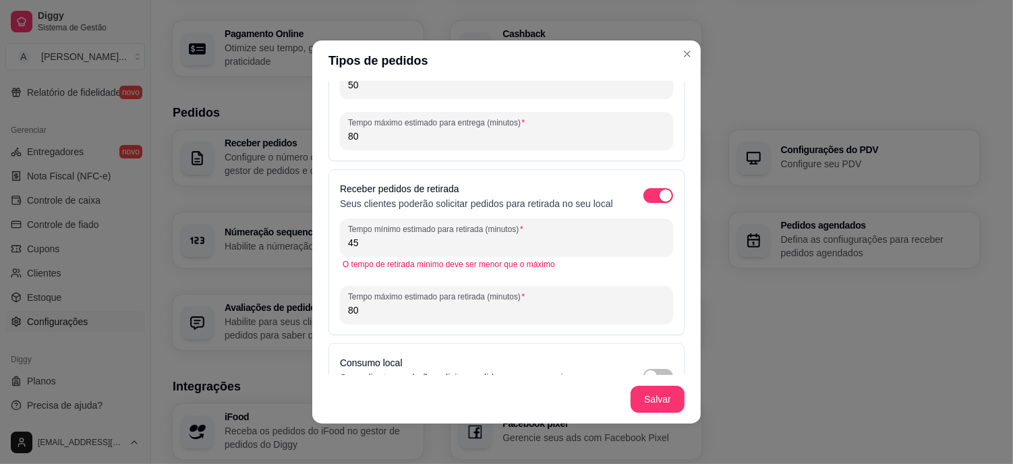
type input "4"
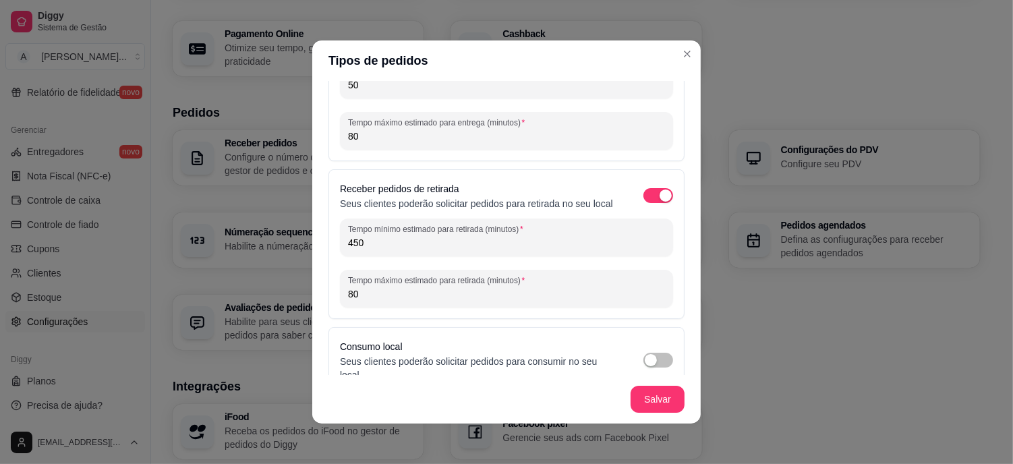
type input "45"
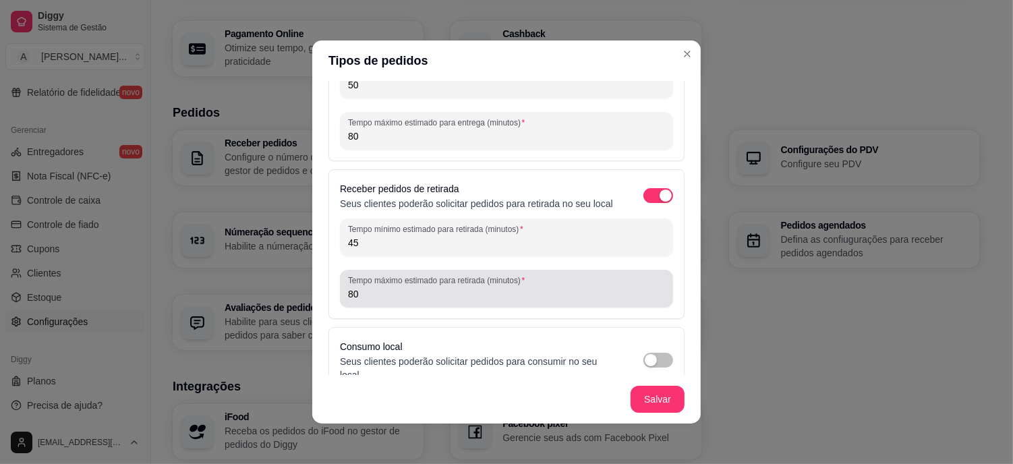
click at [651, 272] on div "Tempo mínimo estimado para retirada (minutos) 45 Tempo máximo estimado para ret…" at bounding box center [506, 262] width 333 height 89
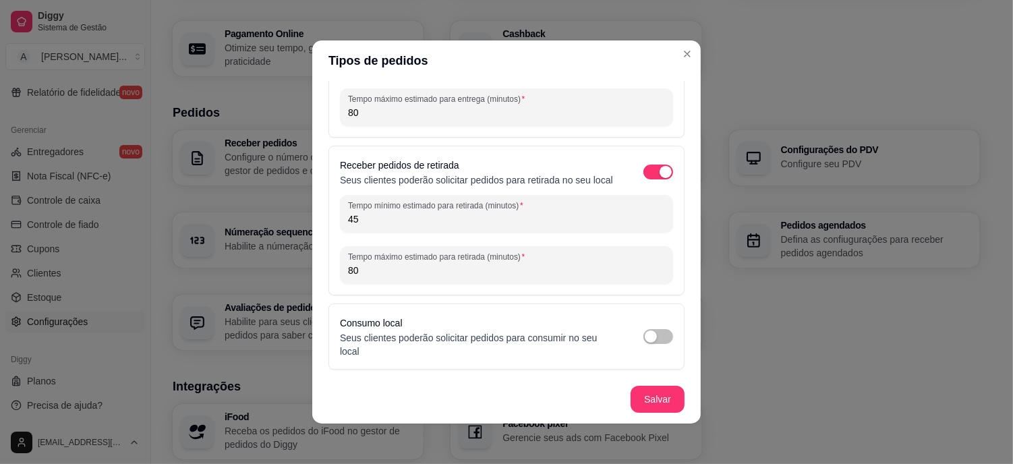
scroll to position [111, 0]
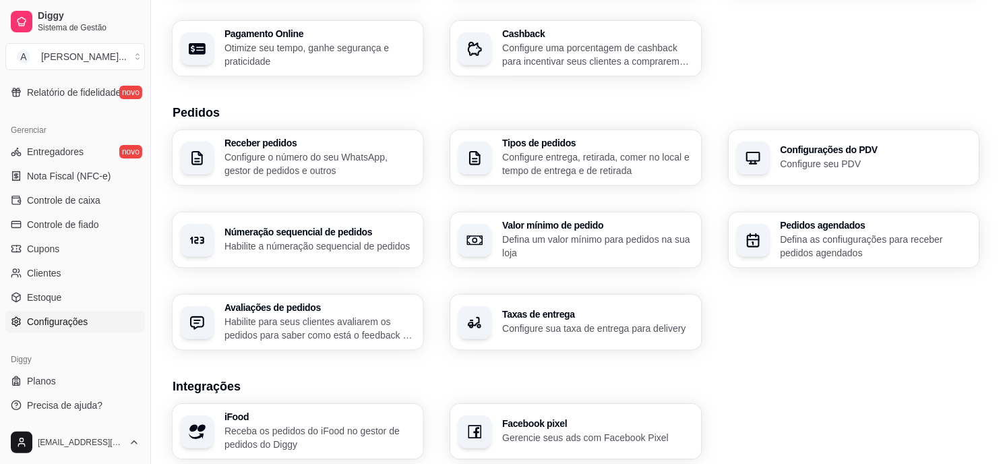
click at [807, 145] on h3 "Configurações do PDV" at bounding box center [876, 149] width 191 height 9
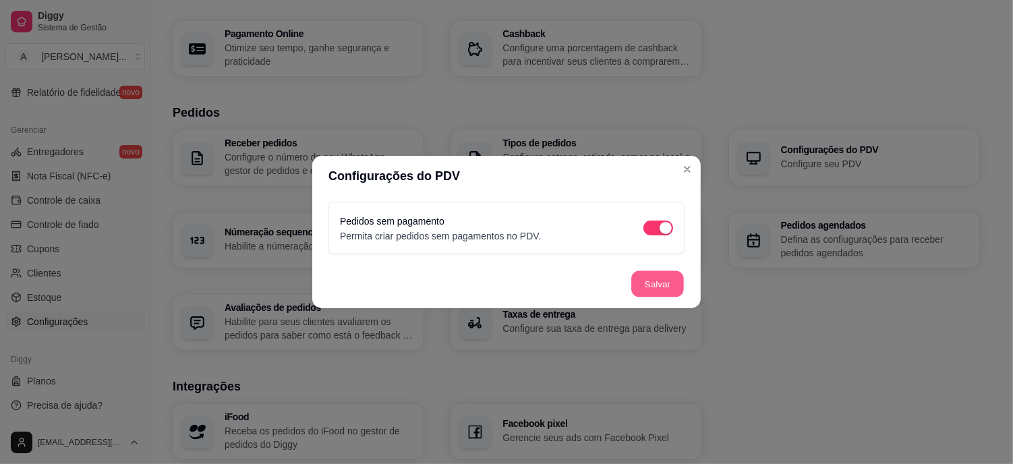
click at [655, 280] on button "Salvar" at bounding box center [657, 284] width 53 height 26
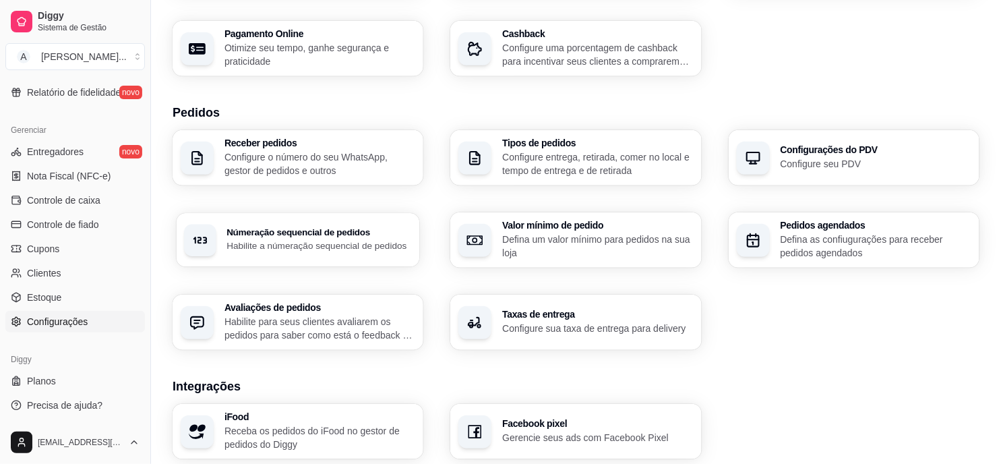
click at [318, 237] on div "Númeração sequencial de pedidos Habilite a númeração sequencial de pedidos" at bounding box center [319, 240] width 185 height 25
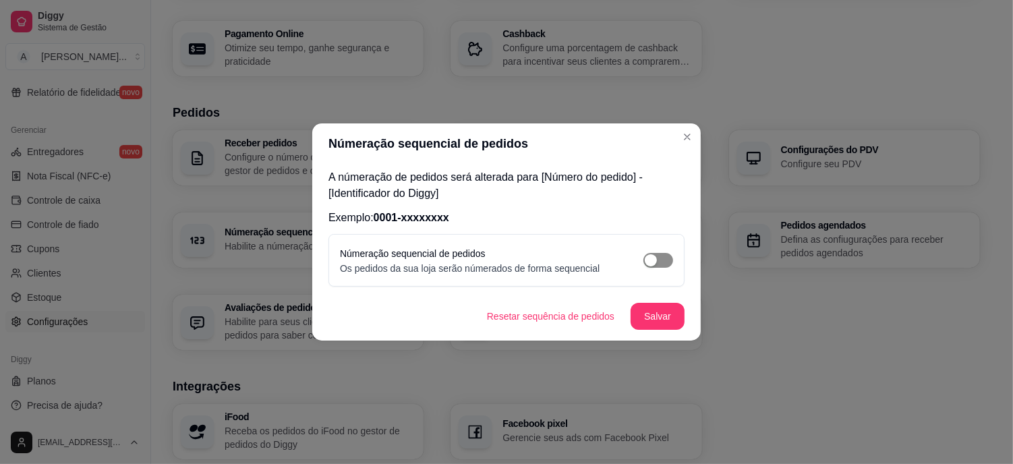
click at [657, 262] on span "button" at bounding box center [658, 260] width 30 height 15
click at [661, 324] on button "Salvar" at bounding box center [657, 316] width 53 height 26
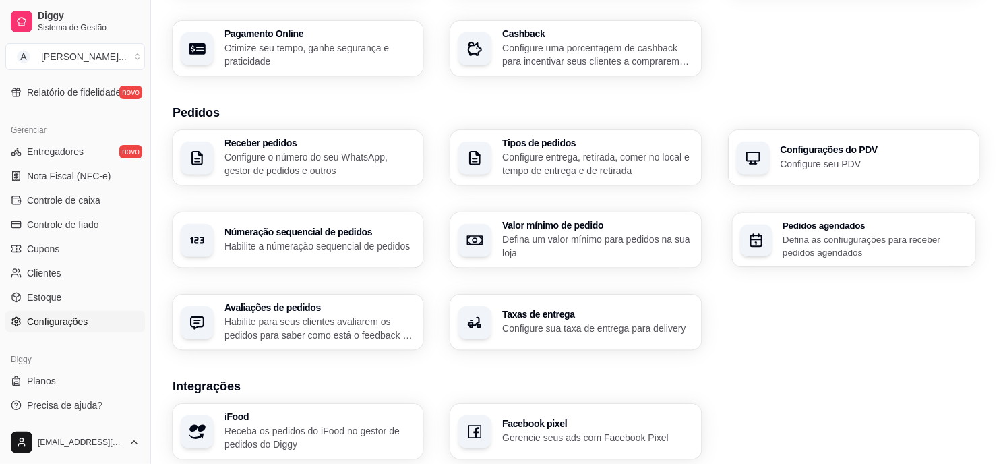
click at [870, 233] on p "Defina as confiugurações para receber pedidos agendados" at bounding box center [875, 246] width 185 height 26
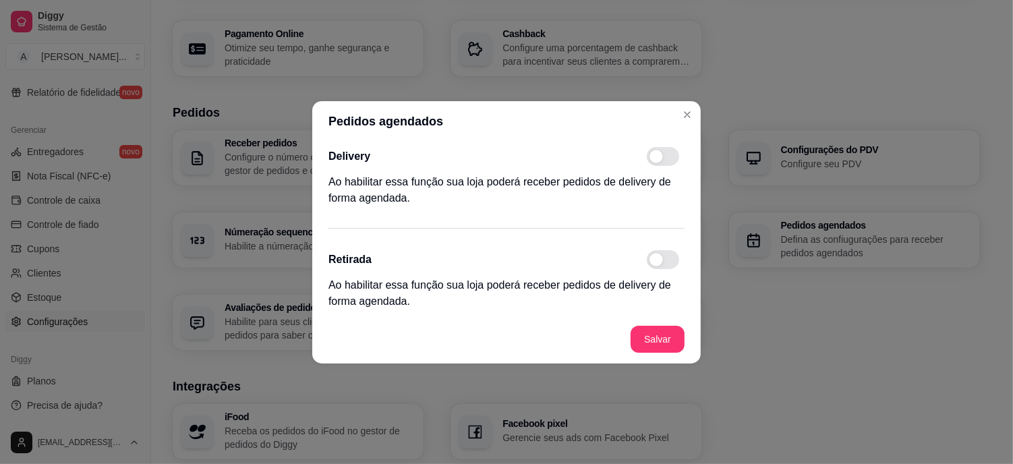
click at [664, 155] on span at bounding box center [663, 156] width 32 height 19
click at [655, 158] on input "checkbox" at bounding box center [650, 162] width 9 height 9
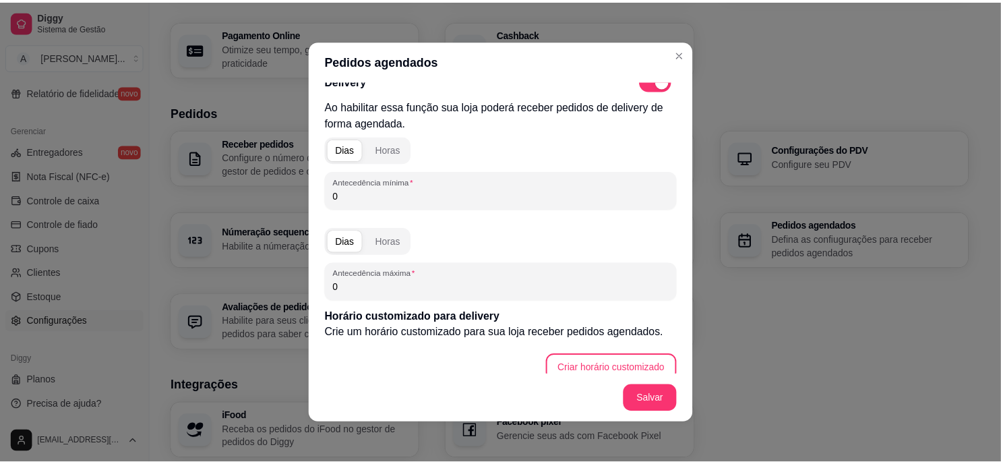
scroll to position [0, 0]
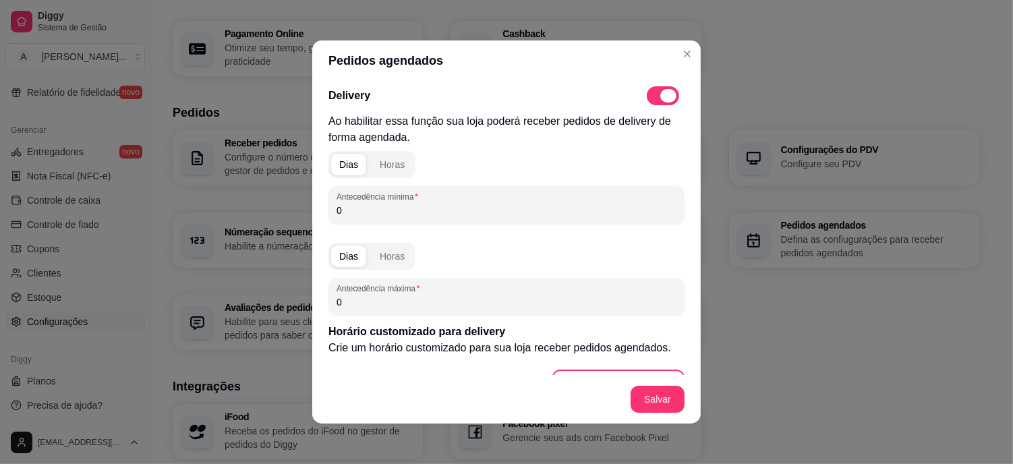
click at [647, 93] on span at bounding box center [663, 95] width 32 height 19
click at [646, 98] on input "checkbox" at bounding box center [650, 102] width 9 height 9
checkbox input "false"
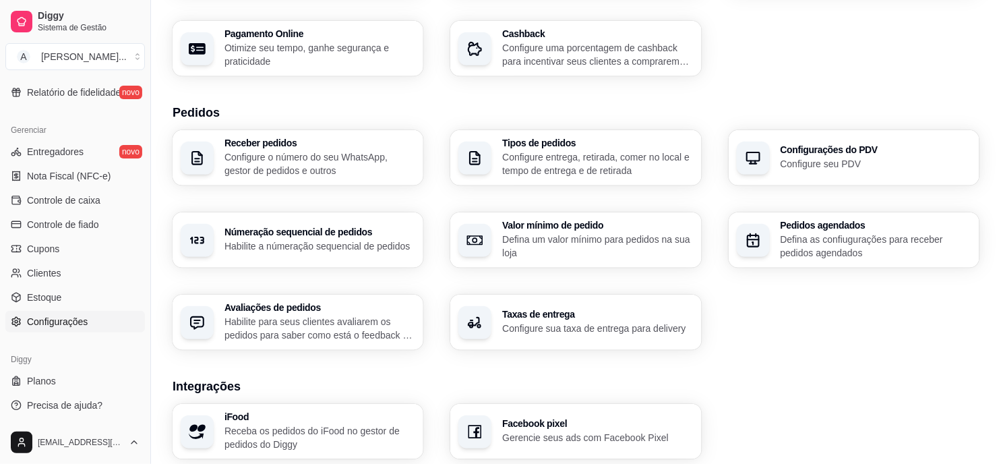
scroll to position [299, 0]
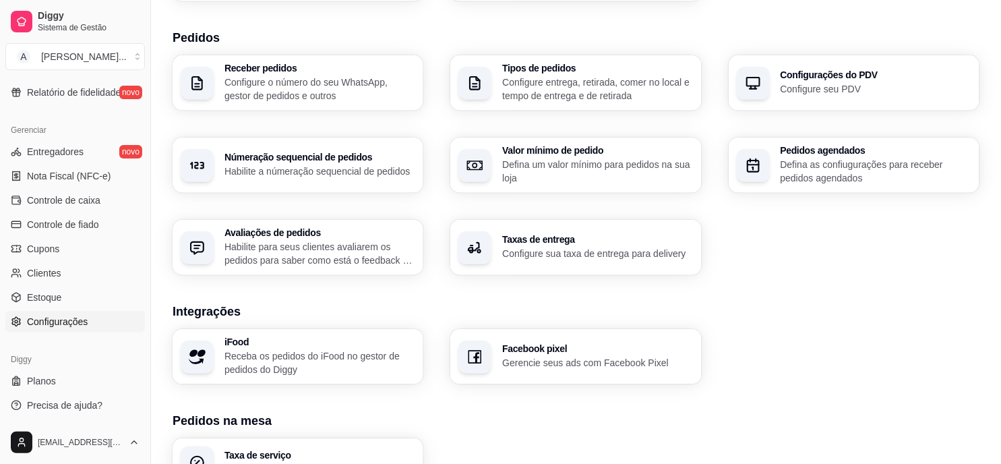
click at [270, 248] on p "Habilite para seus clientes avaliarem os pedidos para saber como está o feedbac…" at bounding box center [320, 253] width 191 height 27
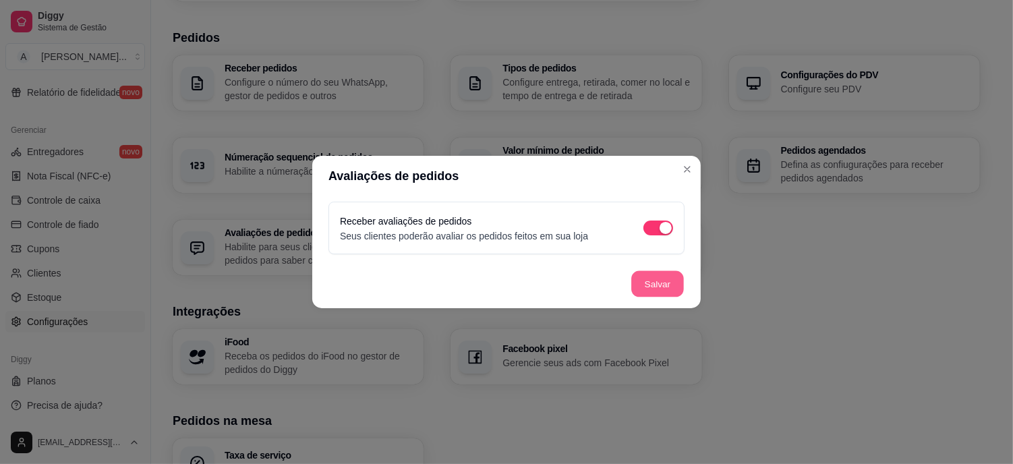
click at [678, 287] on button "Salvar" at bounding box center [657, 284] width 53 height 26
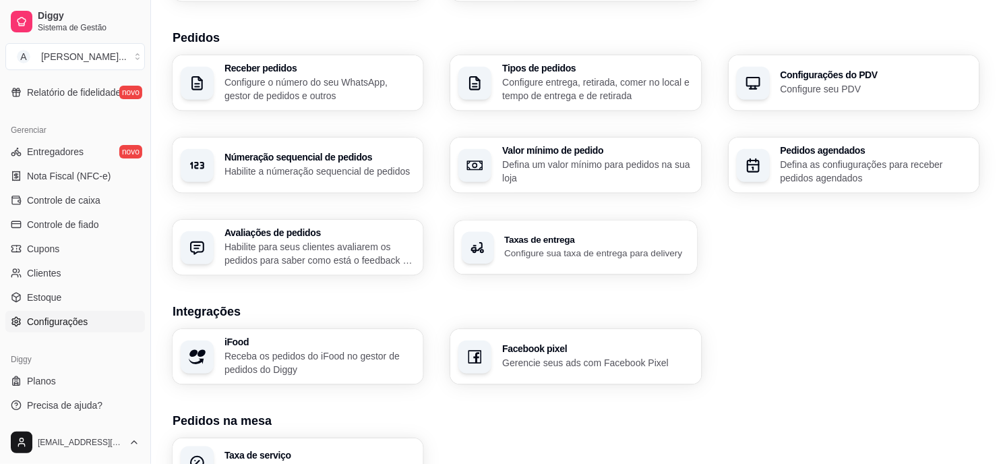
click at [568, 251] on p "Configure sua taxa de entrega para delivery" at bounding box center [597, 253] width 185 height 13
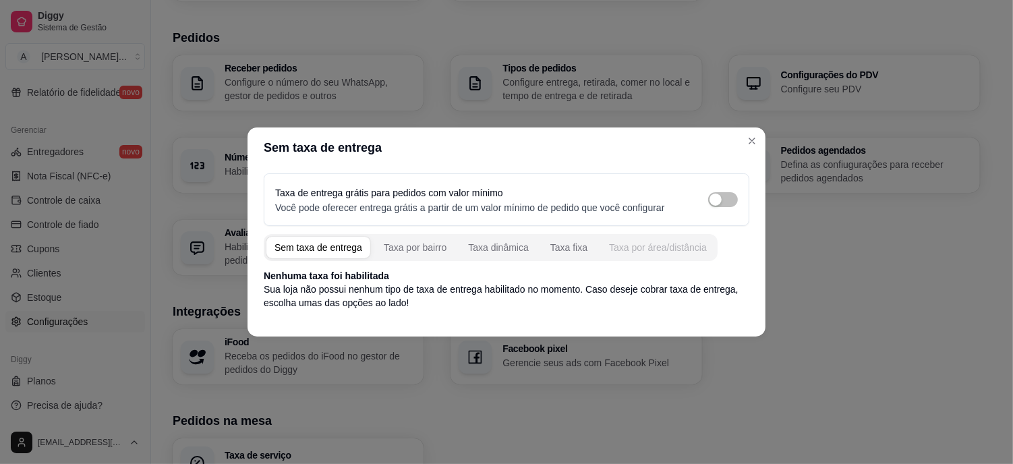
click at [662, 247] on div "Taxa por área/distância" at bounding box center [658, 247] width 98 height 13
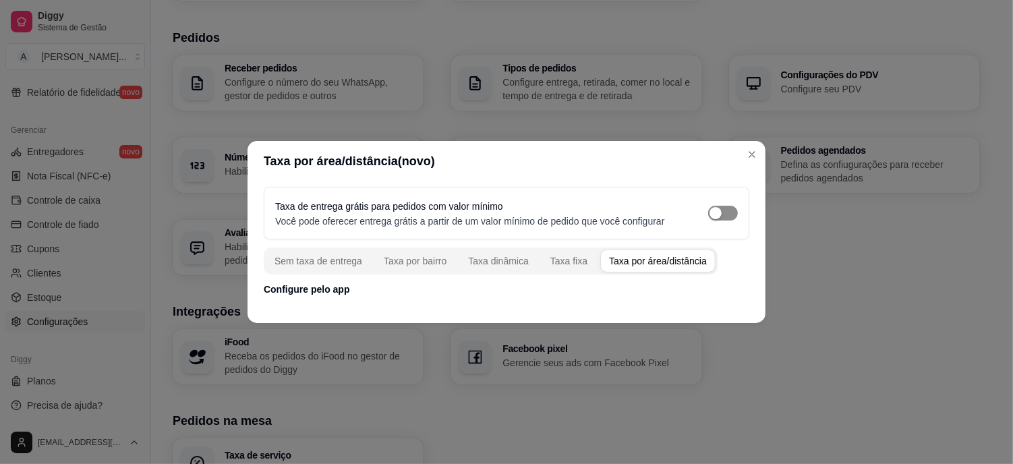
click at [718, 209] on div "button" at bounding box center [715, 213] width 12 height 12
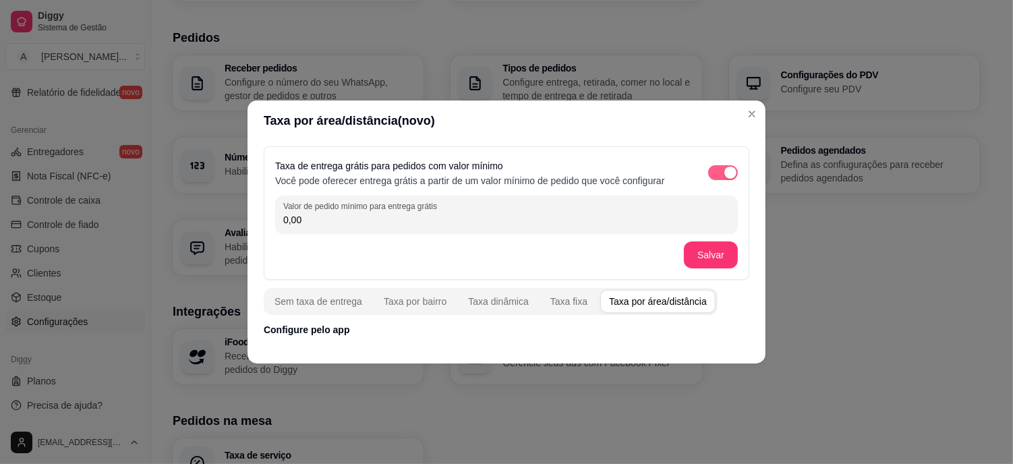
click at [727, 169] on div "button" at bounding box center [730, 173] width 12 height 12
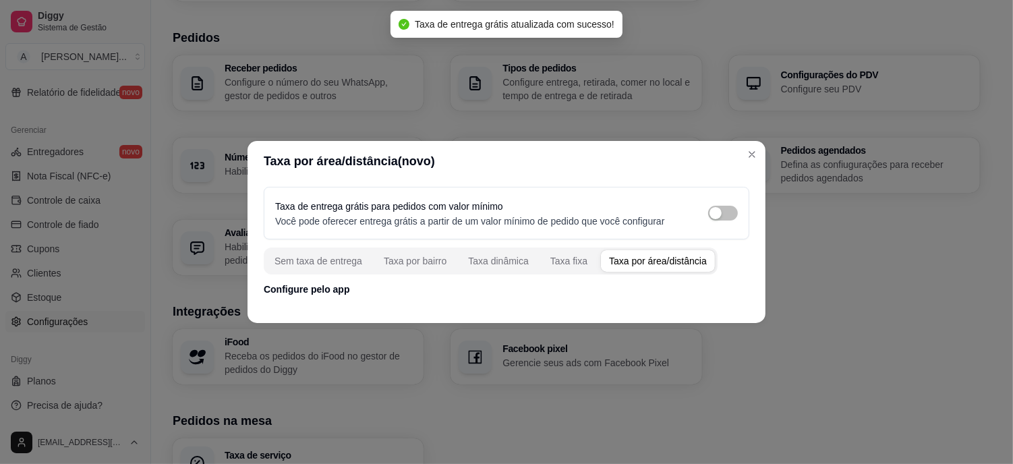
click at [326, 281] on div "Sem taxa de entrega Taxa por bairro Taxa dinâmica Taxa fixa Taxa por área/distâ…" at bounding box center [506, 271] width 485 height 49
click at [389, 283] on p "Configure pelo app" at bounding box center [506, 289] width 485 height 13
click at [571, 261] on div "Taxa fixa" at bounding box center [568, 260] width 37 height 13
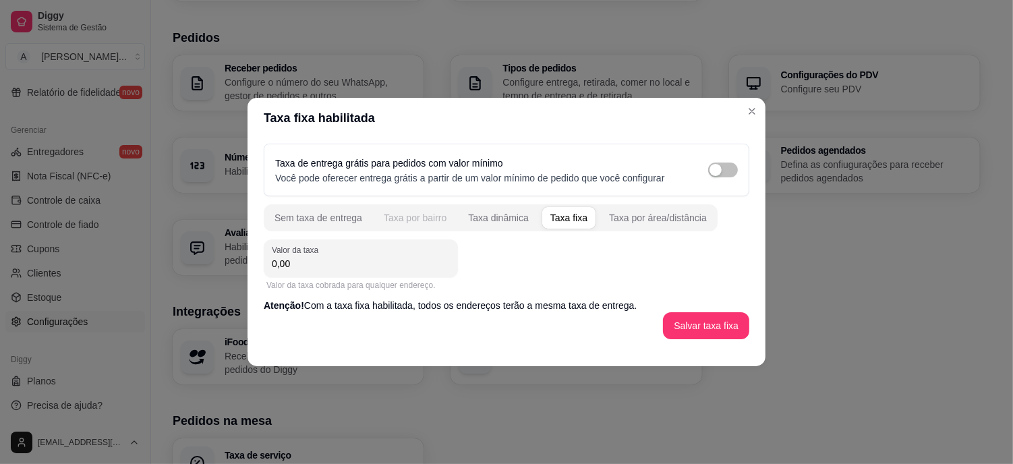
click at [415, 218] on div "Taxa por bairro" at bounding box center [415, 217] width 63 height 13
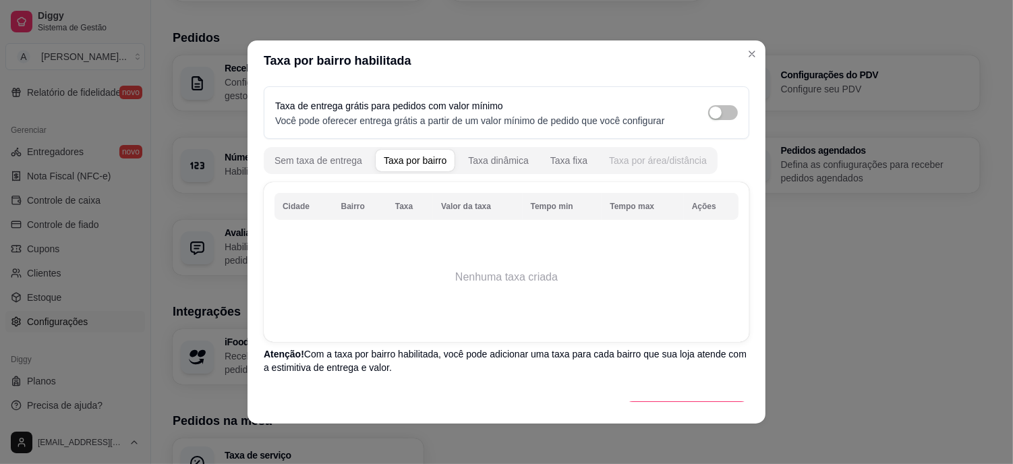
click at [670, 163] on div "Taxa por área/distância" at bounding box center [658, 160] width 98 height 13
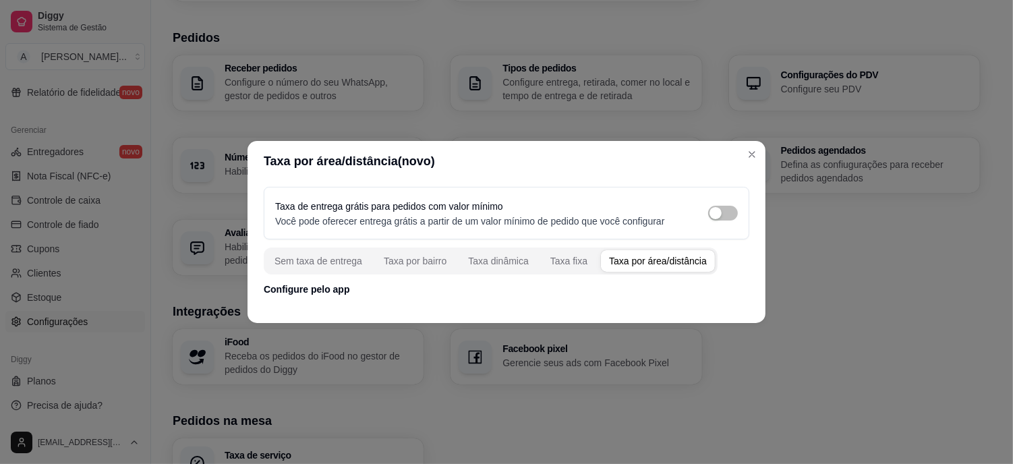
click at [345, 297] on div "Taxa de entrega grátis para pedidos com valor mínimo Você pode oferecer entrega…" at bounding box center [506, 241] width 518 height 120
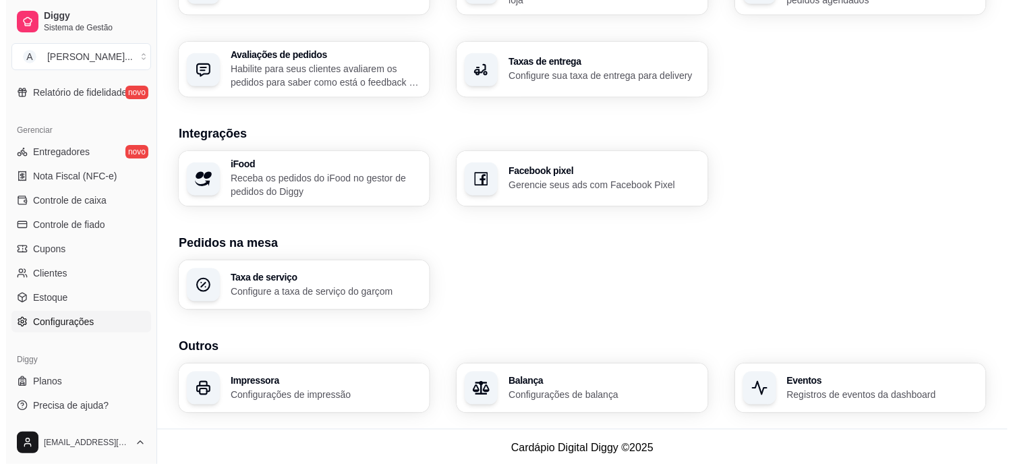
scroll to position [480, 0]
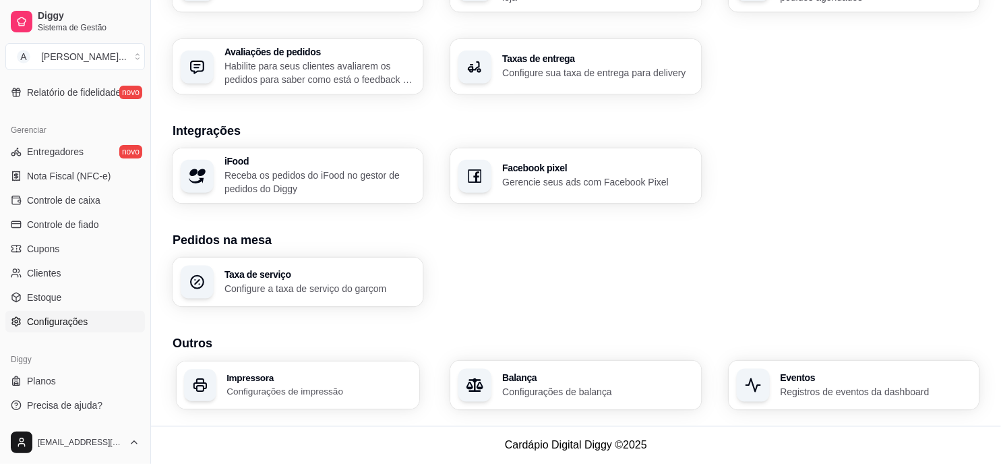
click at [254, 374] on h3 "Impressora" at bounding box center [319, 377] width 185 height 9
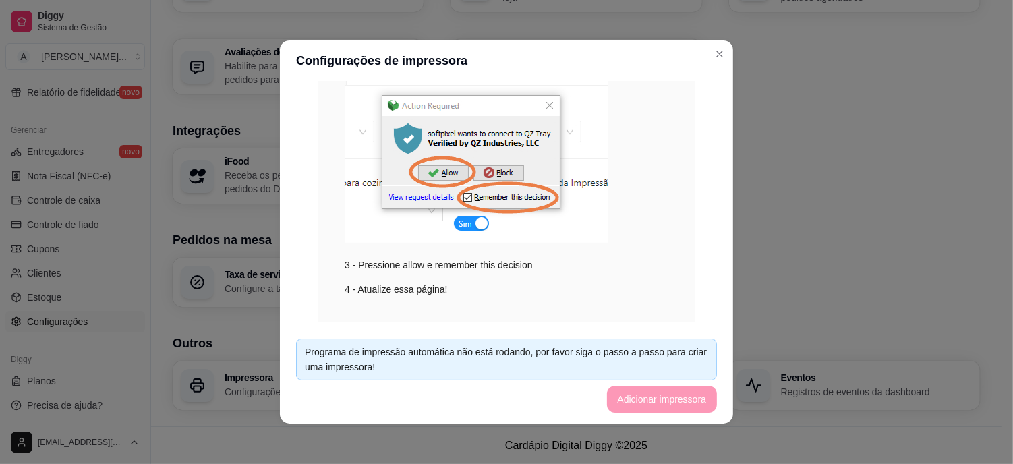
scroll to position [299, 0]
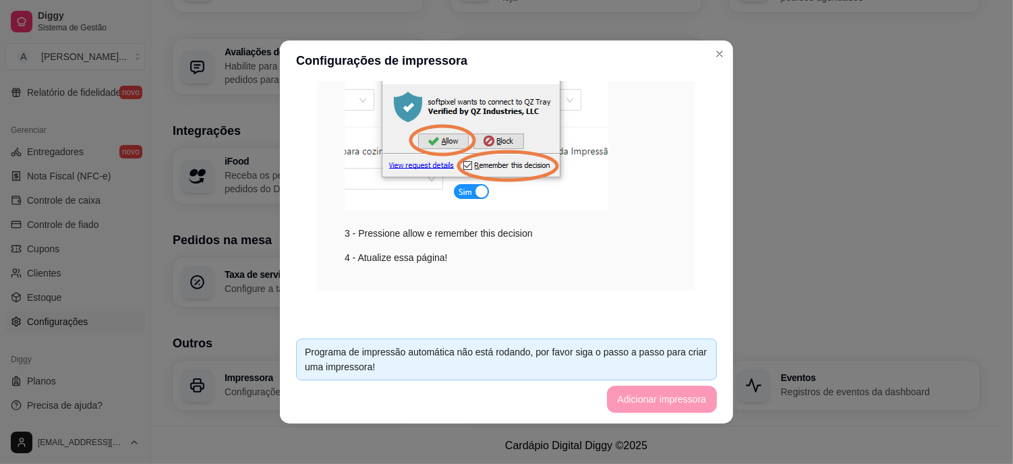
click at [504, 258] on div "4 - Atualize essa página!" at bounding box center [507, 257] width 324 height 15
click at [645, 398] on footer "Programa de impressão automática não está rodando, por favor siga o passo a pas…" at bounding box center [506, 376] width 453 height 96
click at [372, 353] on div "Programa de impressão automática não está rodando, por favor siga o passo a pas…" at bounding box center [506, 360] width 403 height 30
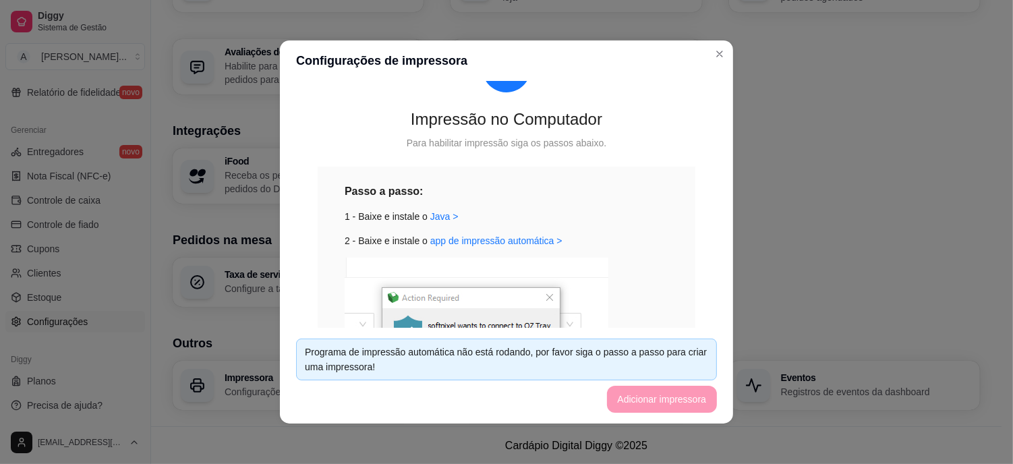
scroll to position [0, 0]
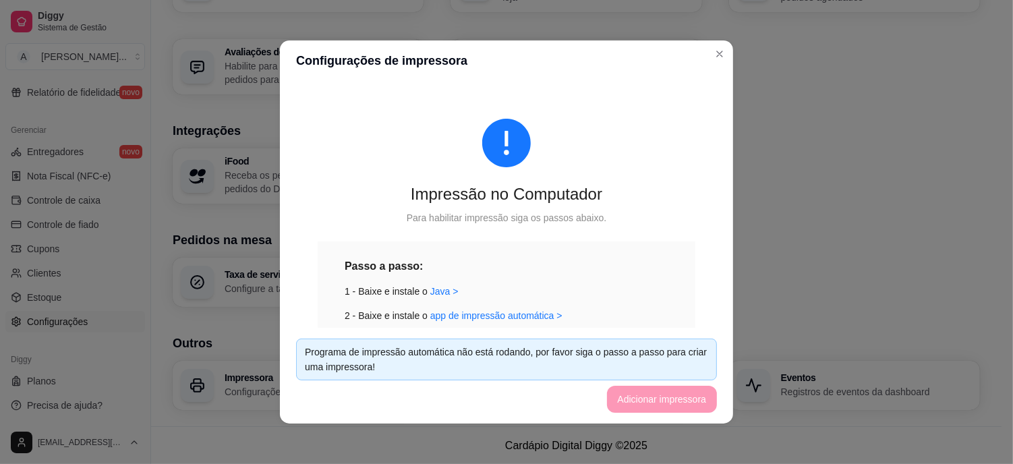
click at [475, 202] on div "Impressão no Computador" at bounding box center [507, 194] width 378 height 22
click at [515, 178] on div "Impressão no Computador Para habilitar impressão siga os passos abaixo. Passo a…" at bounding box center [506, 353] width 421 height 535
